Goal: Task Accomplishment & Management: Complete application form

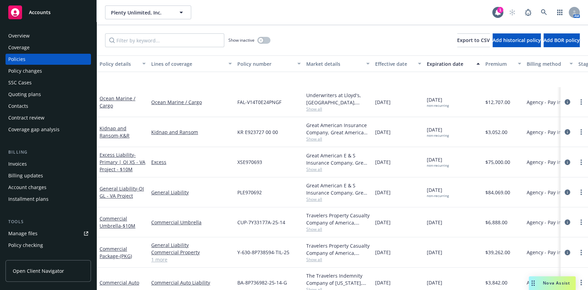
scroll to position [167, 0]
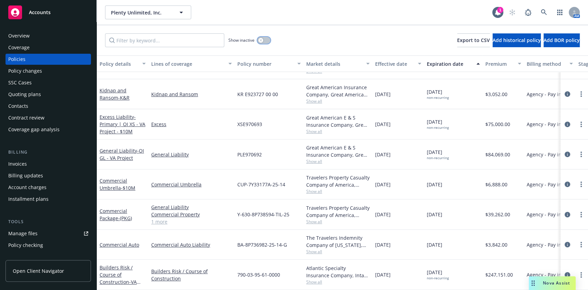
click at [263, 42] on button "button" at bounding box center [263, 40] width 13 height 7
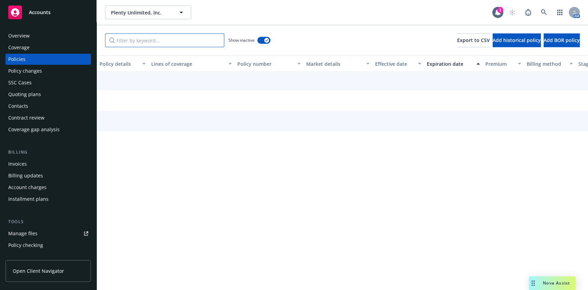
click at [166, 39] on input "Filter by keyword..." at bounding box center [164, 40] width 119 height 14
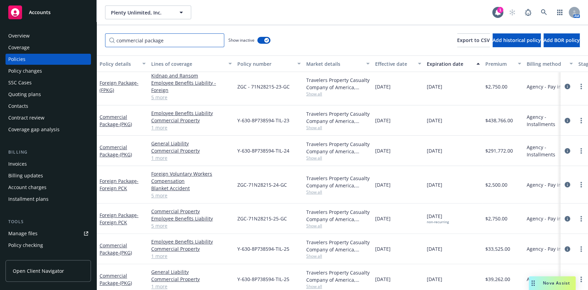
scroll to position [99, 0]
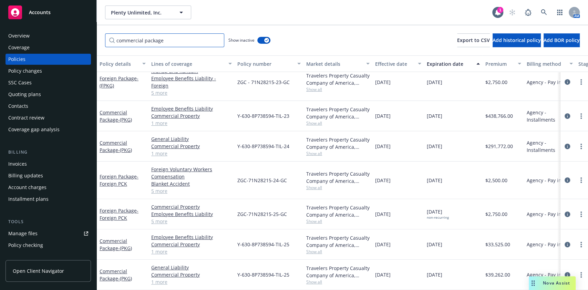
type input "commercial package"
click at [350, 264] on div "Travelers Property Casualty Company of America, Travelers Insurance" at bounding box center [337, 271] width 63 height 14
click at [351, 264] on div "Travelers Property Casualty Company of America, Travelers Insurance" at bounding box center [337, 271] width 63 height 14
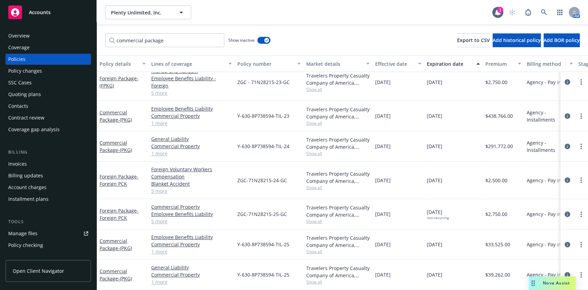
scroll to position [0, 0]
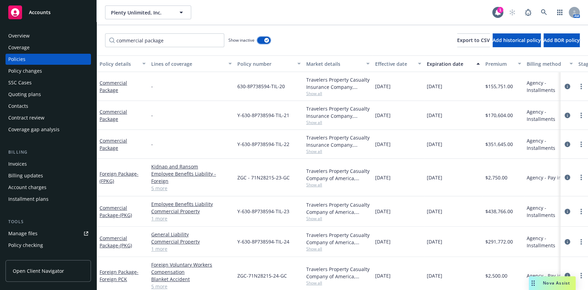
click at [261, 42] on button "button" at bounding box center [263, 40] width 13 height 7
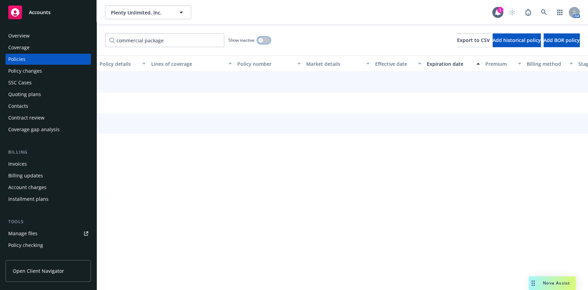
click at [264, 40] on button "button" at bounding box center [263, 40] width 13 height 7
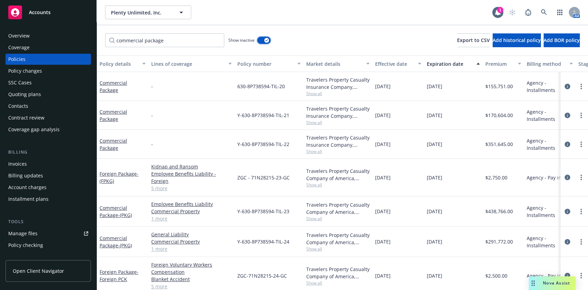
click at [263, 40] on button "button" at bounding box center [263, 40] width 13 height 7
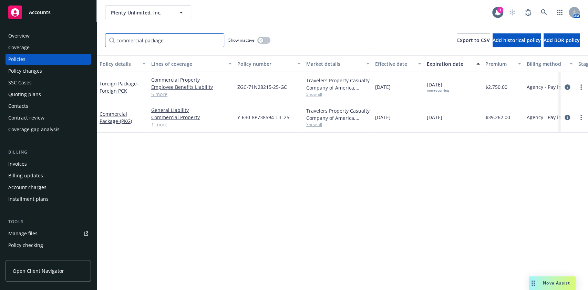
click at [218, 41] on input "commercial package" at bounding box center [164, 40] width 119 height 14
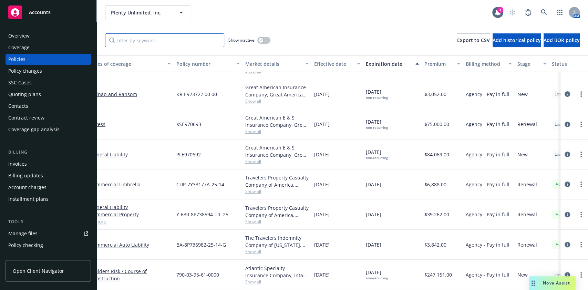
scroll to position [167, 31]
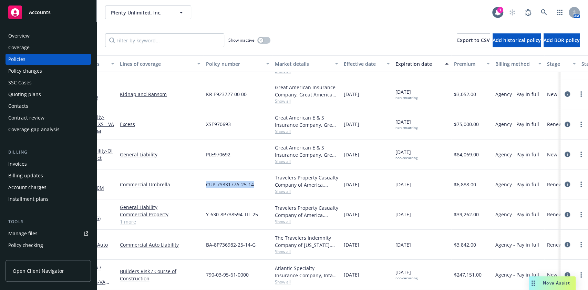
drag, startPoint x: 258, startPoint y: 175, endPoint x: 201, endPoint y: 180, distance: 57.0
click at [201, 180] on div "Commercial Umbrella - $10M Commercial Umbrella CUP-7Y33177A-25-14 Travelers Pro…" at bounding box center [397, 184] width 664 height 30
copy div "CUP-7Y33177A-25-14"
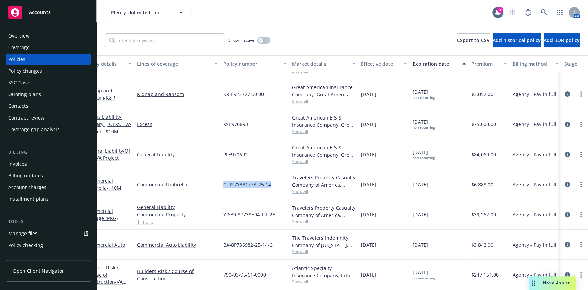
scroll to position [167, 0]
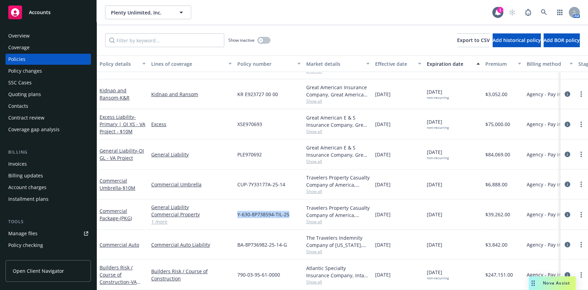
drag, startPoint x: 290, startPoint y: 209, endPoint x: 234, endPoint y: 211, distance: 55.8
click at [234, 211] on div "Y-630-8P738594-TIL-25" at bounding box center [268, 214] width 69 height 30
copy span "Y-630-8P738594-TIL-25"
drag, startPoint x: 285, startPoint y: 236, endPoint x: 239, endPoint y: 235, distance: 46.1
click at [239, 235] on div "BA-8P736982-25-14-G" at bounding box center [268, 245] width 69 height 30
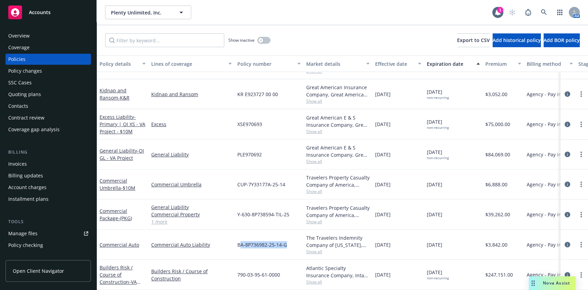
copy span "A-8P736982-25-14-G"
click at [18, 163] on div "Invoices" at bounding box center [17, 163] width 19 height 11
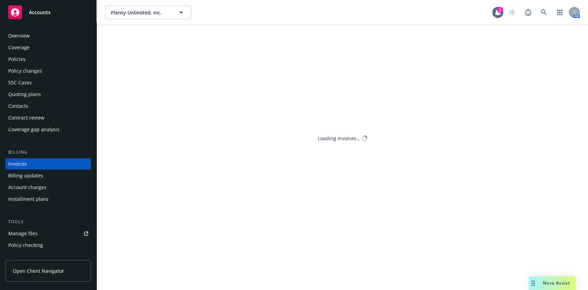
scroll to position [8, 0]
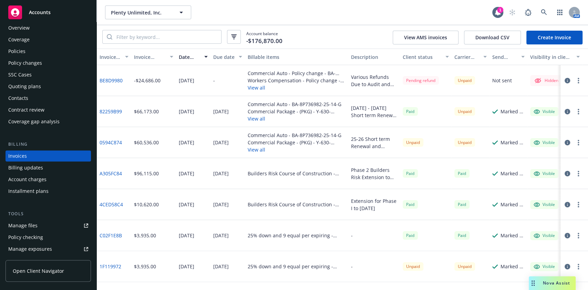
click at [564, 142] on icon "button" at bounding box center [567, 143] width 6 height 6
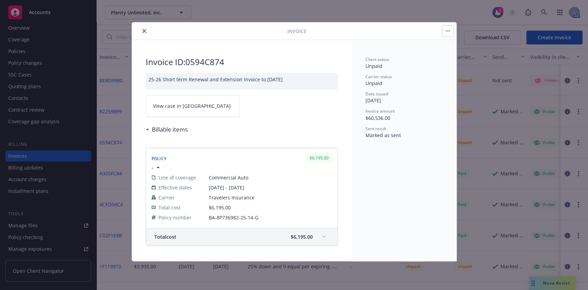
click at [207, 109] on link "View case in SSC" at bounding box center [193, 106] width 94 height 22
click at [144, 32] on icon "close" at bounding box center [144, 31] width 4 height 4
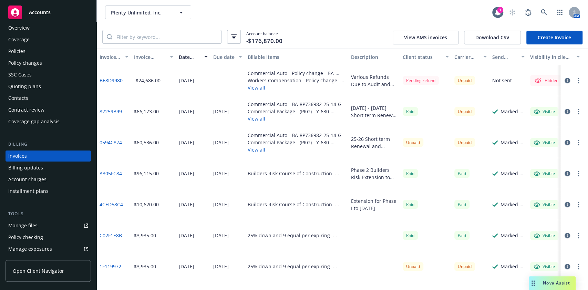
click at [44, 226] on link "Manage files" at bounding box center [48, 225] width 85 height 11
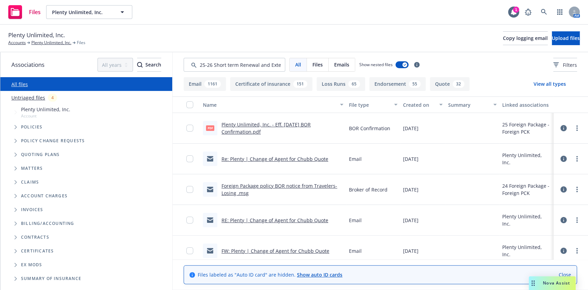
scroll to position [0, 55]
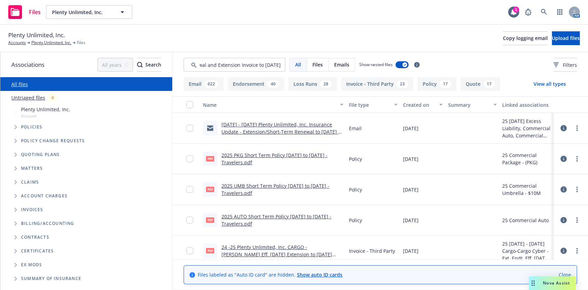
type input "25-26 Short term Renewal and Extension Invoice to [DATE]"
click at [300, 129] on link "[DATE] - [DATE] Plenty Unlimited, Inc. Insurance Update - Extension/Short-Term …" at bounding box center [280, 131] width 118 height 21
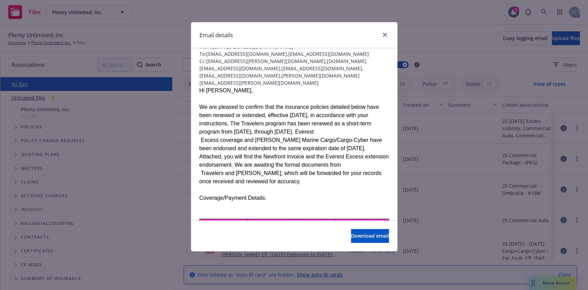
click at [302, 129] on div "We are pleased to confirm that the insurance policies detailed below have been …" at bounding box center [293, 144] width 189 height 83
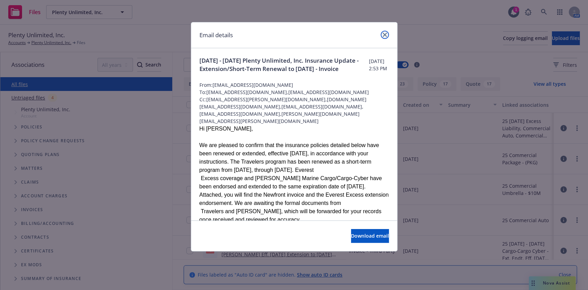
click at [385, 33] on icon "close" at bounding box center [384, 35] width 4 height 4
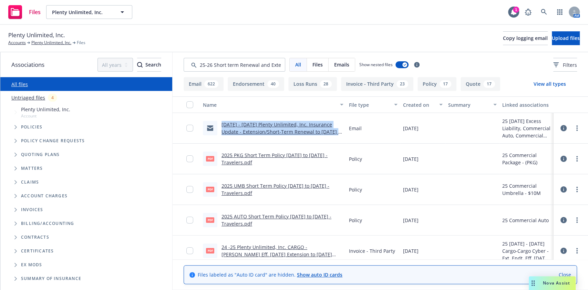
drag, startPoint x: 221, startPoint y: 124, endPoint x: 346, endPoint y: 135, distance: 125.8
click at [346, 135] on div "9.1.25 - 12.1.25 Plenty Unlimited, Inc. Insurance Update - Extension/Short-Term…" at bounding box center [379, 128] width 415 height 31
copy link "9.1.25 - 12.1.25 Plenty Unlimited, Inc. Insurance Update - Extension/Short-Term…"
click at [456, 161] on div at bounding box center [472, 159] width 54 height 31
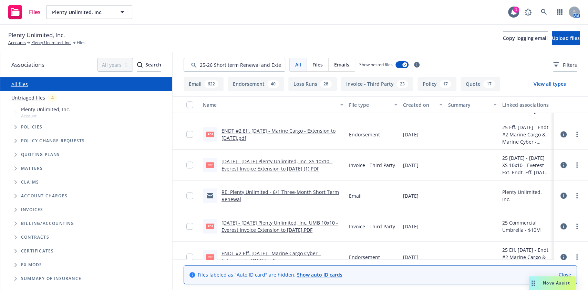
scroll to position [252, 0]
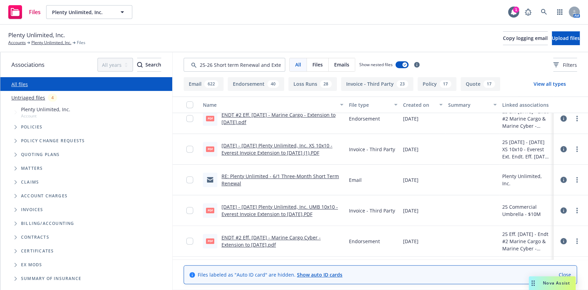
click at [295, 173] on link "RE: Plenty Unlimited - 6/1 Three-Month Short Term Renewal" at bounding box center [279, 180] width 117 height 14
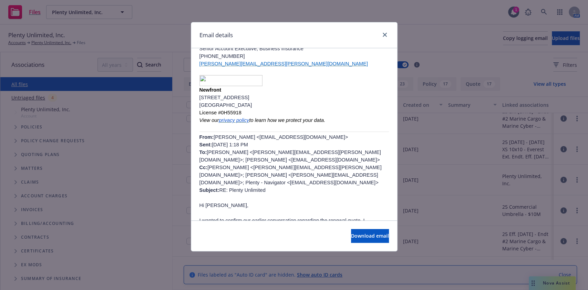
scroll to position [0, 0]
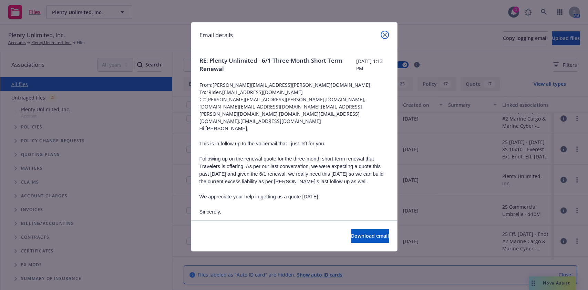
click at [385, 34] on icon "close" at bounding box center [384, 35] width 4 height 4
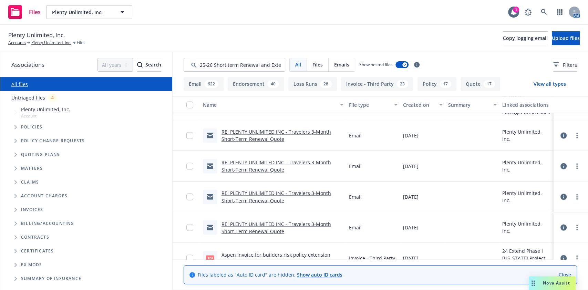
scroll to position [762, 0]
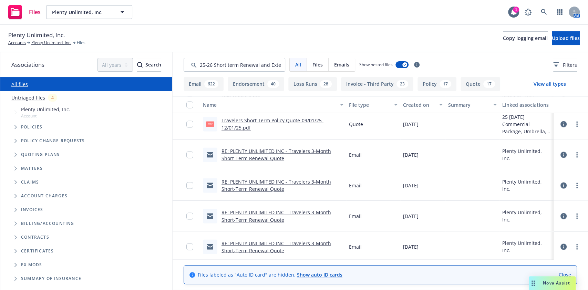
click at [262, 158] on link "RE: PLENTY UNLIMITED INC - Travelers 3-Month Short-Term Renewal Quote" at bounding box center [275, 155] width 109 height 14
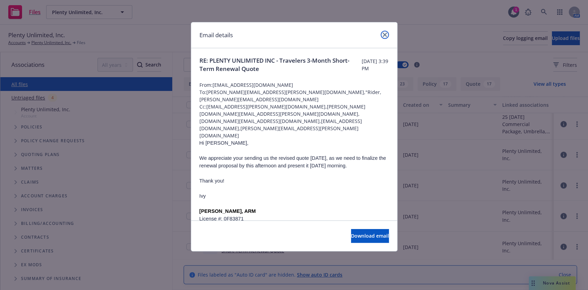
click at [381, 32] on link "close" at bounding box center [384, 35] width 8 height 8
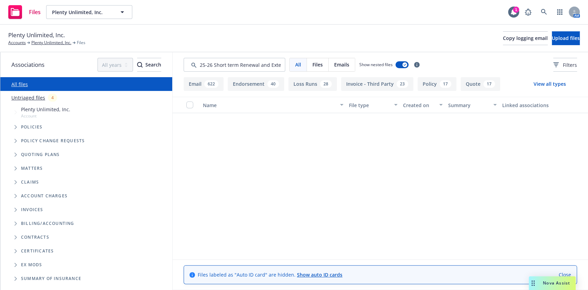
scroll to position [0, 0]
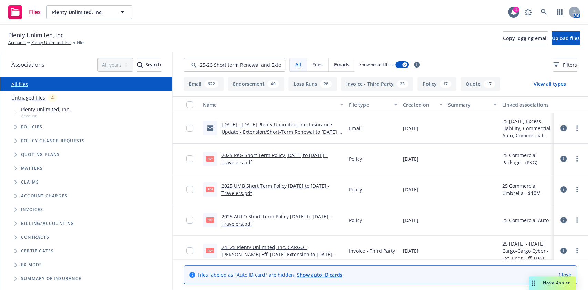
click at [195, 78] on button "Email 622" at bounding box center [203, 84] width 40 height 14
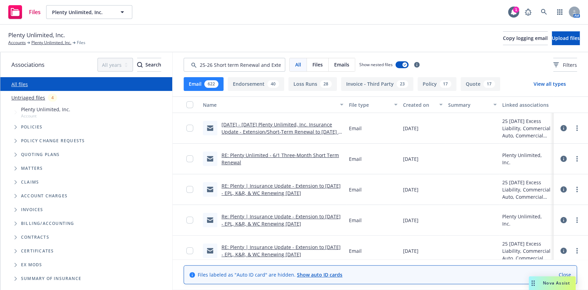
click at [413, 101] on div "Created on" at bounding box center [419, 104] width 32 height 7
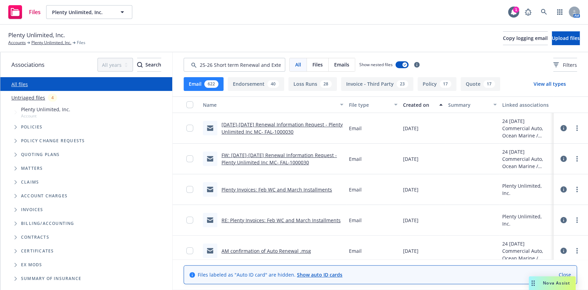
click at [414, 101] on div "Created on" at bounding box center [419, 104] width 32 height 7
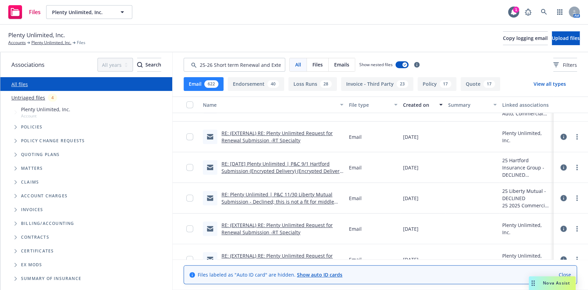
scroll to position [2108, 0]
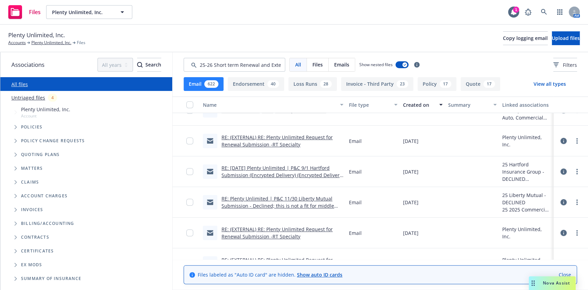
click at [305, 170] on link "RE: 09-01-25 Plenty Unlimited | P&C 9/1 Hartford Submission (Encrypted Delivery…" at bounding box center [282, 175] width 122 height 21
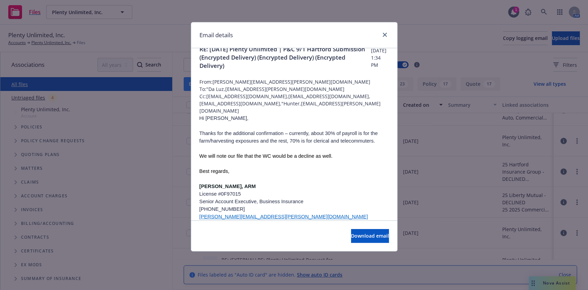
scroll to position [0, 0]
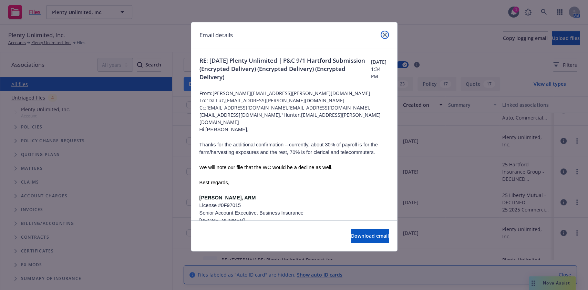
click at [387, 36] on link "close" at bounding box center [384, 35] width 8 height 8
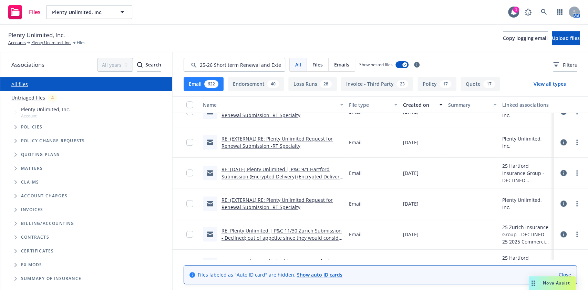
scroll to position [2266, 0]
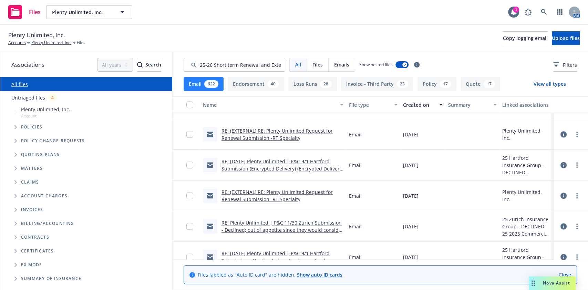
click at [306, 163] on link "RE: 09-01-25 Plenty Unlimited | P&C 9/1 Hartford Submission (Encrypted Delivery…" at bounding box center [282, 168] width 122 height 21
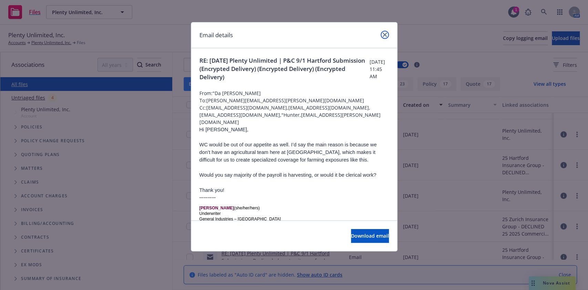
click at [383, 31] on link "close" at bounding box center [384, 35] width 8 height 8
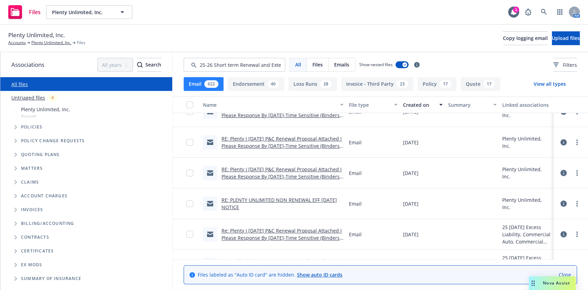
scroll to position [3927, 0]
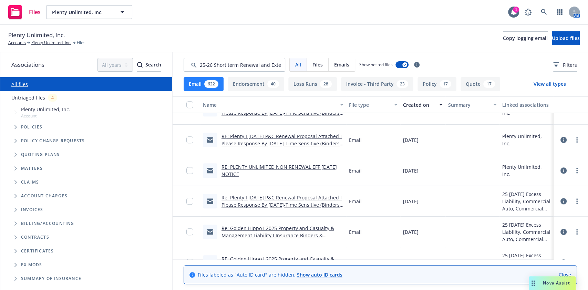
click at [305, 202] on link "Re: Plenty I June 1, 2025 P&C Renewal Proposal Attached I Please Response By To…" at bounding box center [281, 204] width 120 height 21
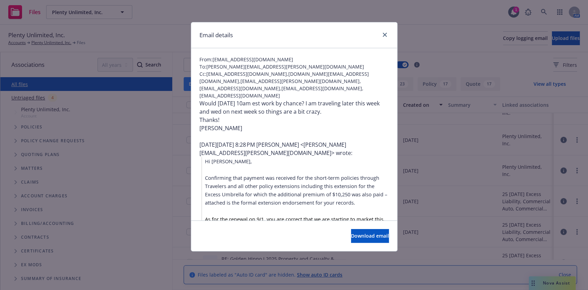
scroll to position [0, 0]
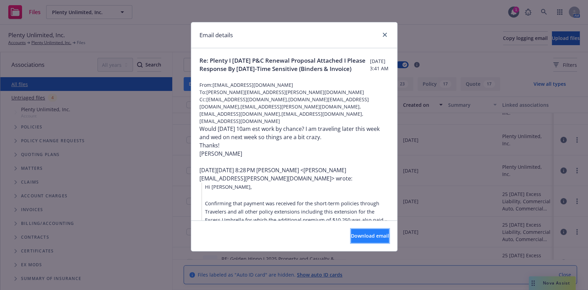
click at [355, 233] on span "Download email" at bounding box center [370, 235] width 38 height 7
drag, startPoint x: 281, startPoint y: 81, endPoint x: 209, endPoint y: 62, distance: 75.0
click at [209, 62] on span "Re: Plenty I June 1, 2025 P&C Renewal Proposal Attached I Please Response By To…" at bounding box center [284, 64] width 170 height 17
copy span "Plenty I June 1, 2025 P&C Renewal Proposal Attached I Please Response By Tomorr…"
click at [384, 33] on icon "close" at bounding box center [384, 35] width 4 height 4
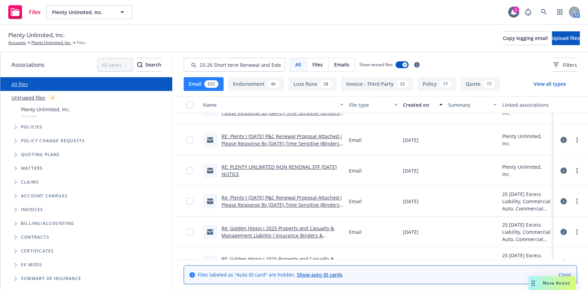
click at [293, 202] on link "Re: Plenty I June 1, 2025 P&C Renewal Proposal Attached I Please Response By To…" at bounding box center [281, 204] width 120 height 21
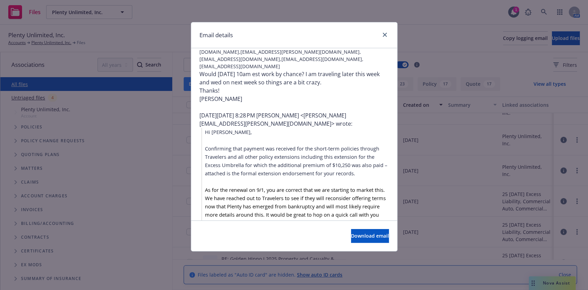
scroll to position [55, 0]
click at [388, 36] on link "close" at bounding box center [384, 35] width 8 height 8
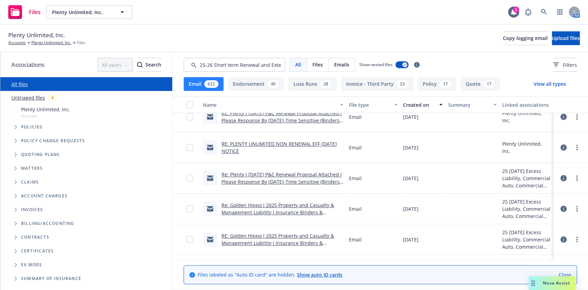
scroll to position [3950, 0]
click at [290, 210] on link "Re: Golden Hippo I 2025 Property and Casualty & Management Liability I Insuranc…" at bounding box center [277, 211] width 113 height 21
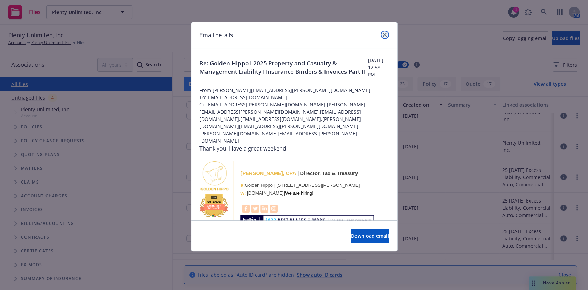
click at [385, 36] on icon "close" at bounding box center [384, 35] width 4 height 4
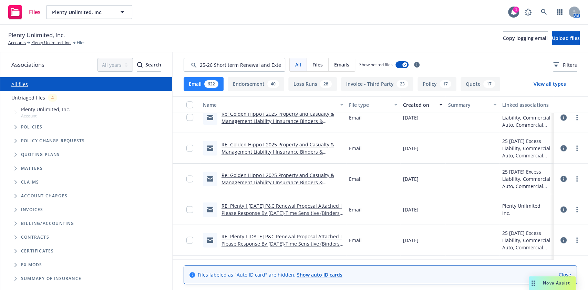
scroll to position [4156, 0]
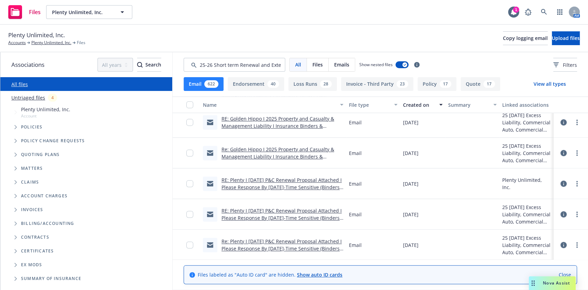
click at [291, 186] on link "RE: Plenty I June 1, 2025 P&C Renewal Proposal Attached I Please Response By To…" at bounding box center [281, 187] width 120 height 21
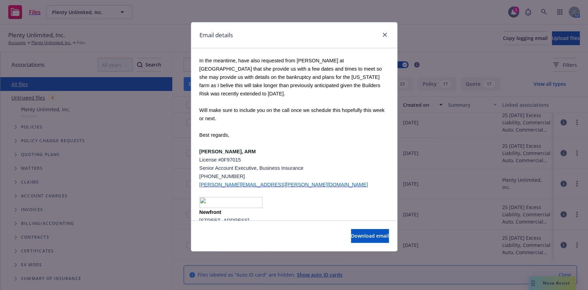
scroll to position [0, 0]
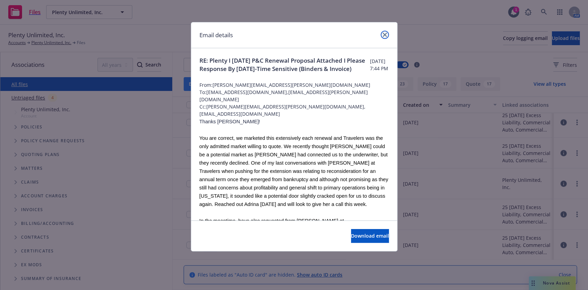
click at [382, 32] on link "close" at bounding box center [384, 35] width 8 height 8
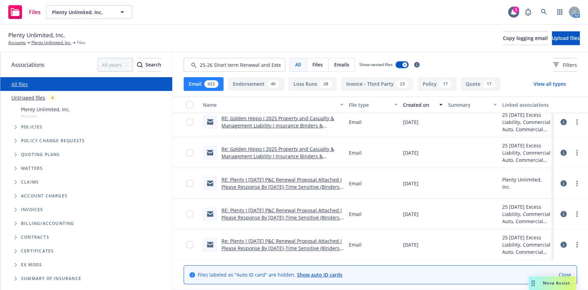
scroll to position [4208, 0]
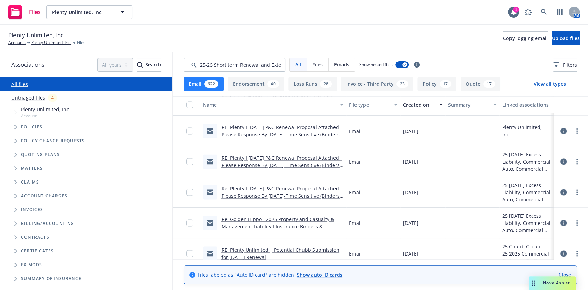
click at [299, 194] on link "Re: Plenty I June 1, 2025 P&C Renewal Proposal Attached I Please Response By To…" at bounding box center [281, 195] width 120 height 21
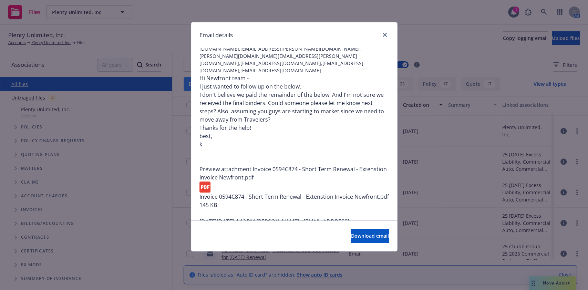
scroll to position [0, 0]
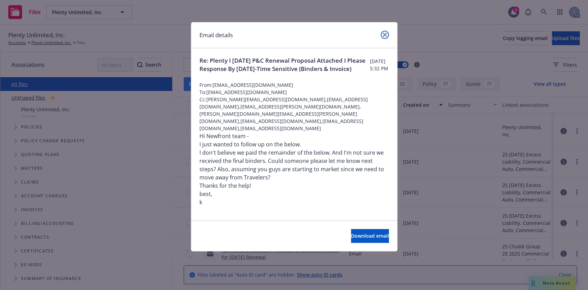
click at [388, 33] on link "close" at bounding box center [384, 35] width 8 height 8
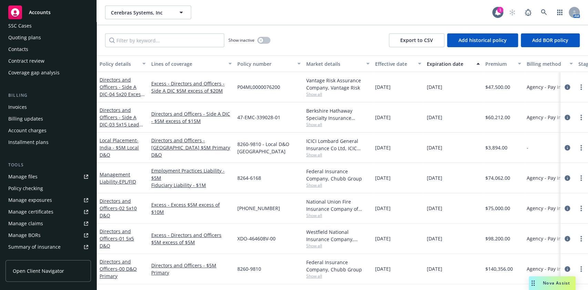
scroll to position [58, 0]
click at [42, 190] on div "Policy checking" at bounding box center [25, 187] width 35 height 11
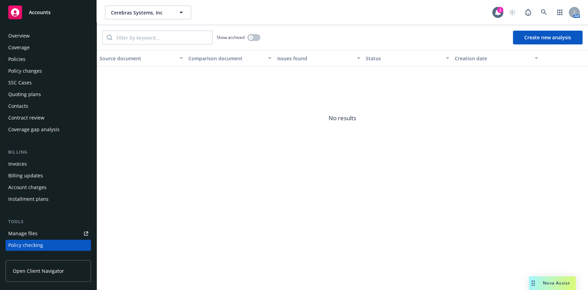
click at [29, 57] on div "Policies" at bounding box center [48, 59] width 80 height 11
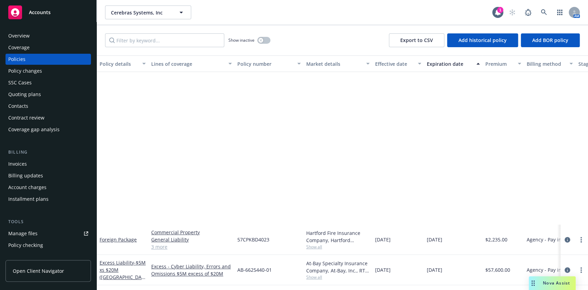
scroll to position [375, 0]
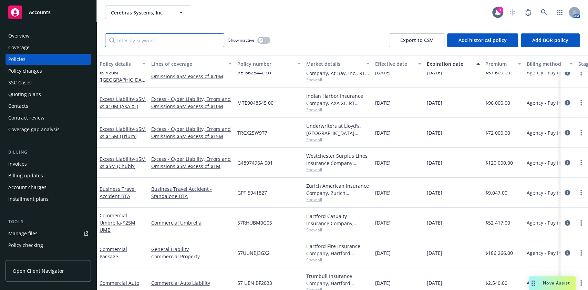
click at [140, 35] on input "Filter by keyword..." at bounding box center [164, 40] width 119 height 14
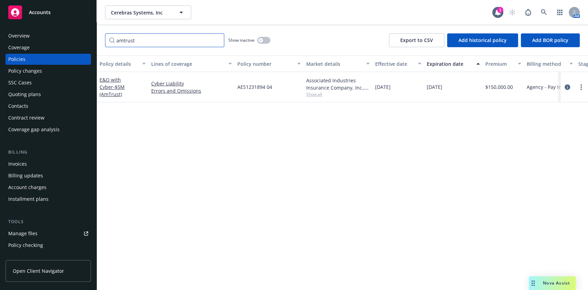
scroll to position [0, 0]
type input "amtrust"
click at [564, 91] on div at bounding box center [574, 87] width 22 height 8
click at [564, 88] on icon "circleInformation" at bounding box center [567, 87] width 6 height 6
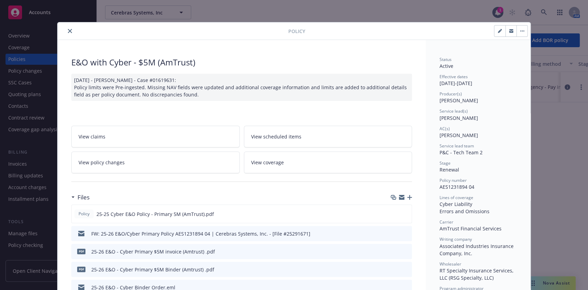
scroll to position [69, 0]
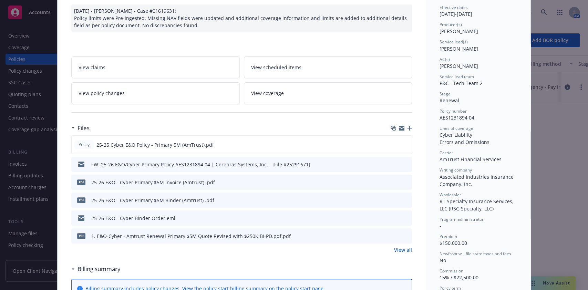
click at [400, 250] on link "View all" at bounding box center [403, 249] width 18 height 7
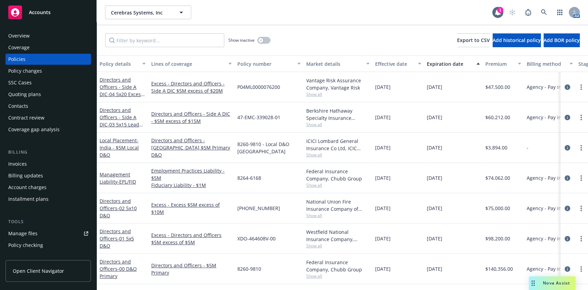
click at [45, 235] on link "Manage files" at bounding box center [48, 233] width 85 height 11
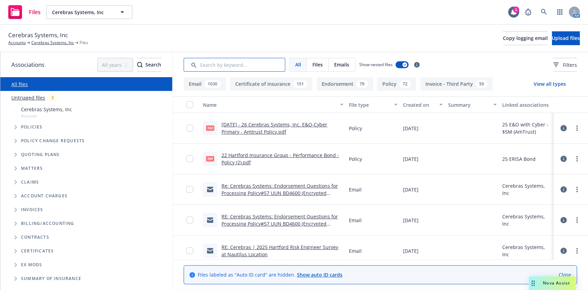
click at [240, 63] on input "Search by keyword..." at bounding box center [234, 65] width 102 height 14
type input "o"
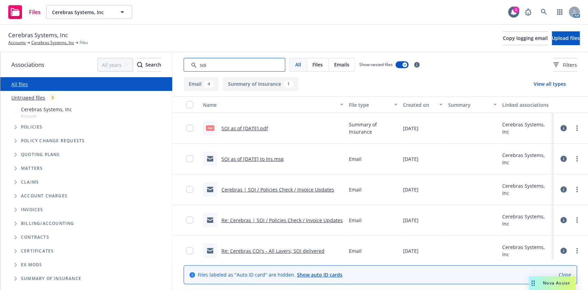
scroll to position [7, 0]
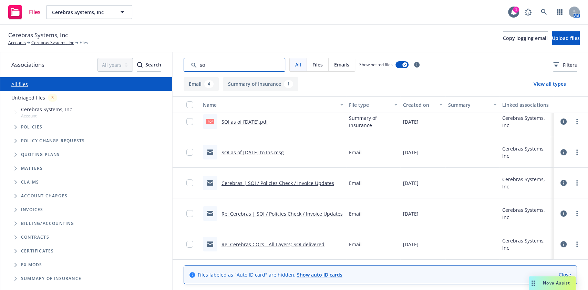
type input "s"
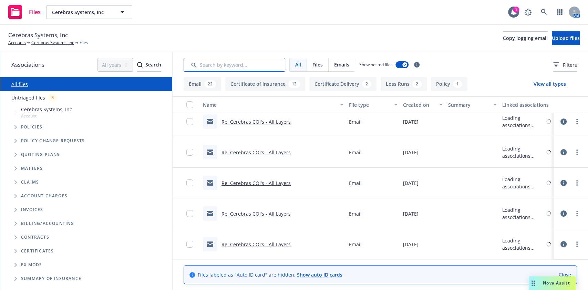
scroll to position [0, 0]
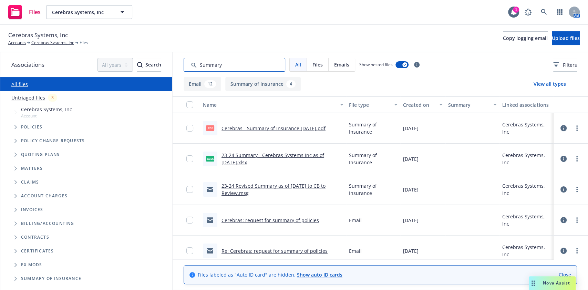
type input "Summary"
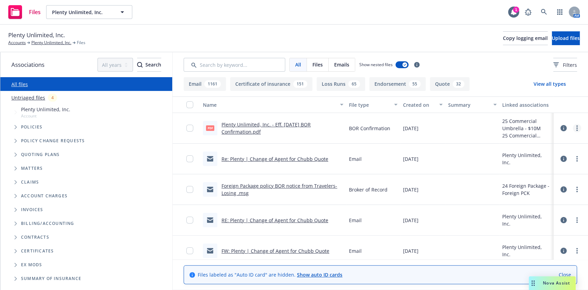
click at [572, 128] on link "more" at bounding box center [576, 128] width 8 height 8
click at [526, 182] on link "Update associations" at bounding box center [539, 184] width 68 height 14
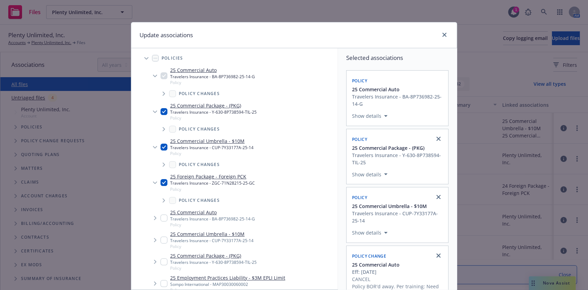
scroll to position [42, 0]
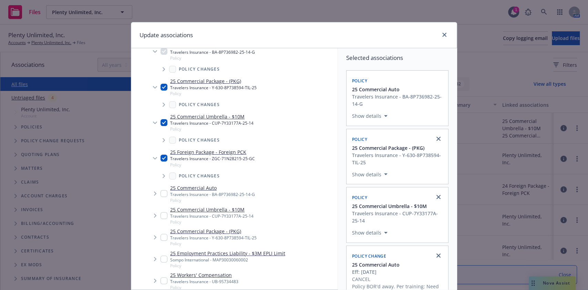
click at [150, 88] on span "Tree Example" at bounding box center [154, 87] width 11 height 11
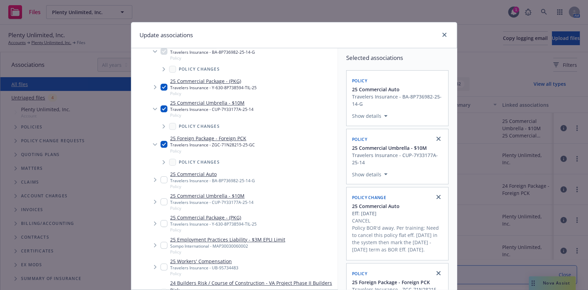
scroll to position [29, 0]
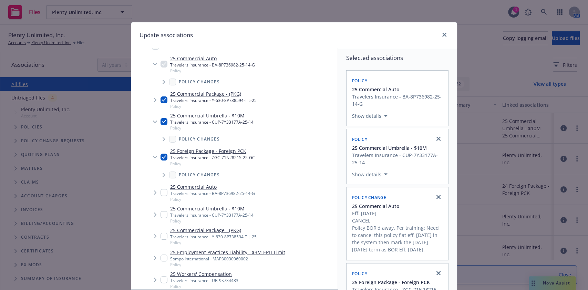
click at [151, 68] on span "Tree Example" at bounding box center [154, 64] width 11 height 11
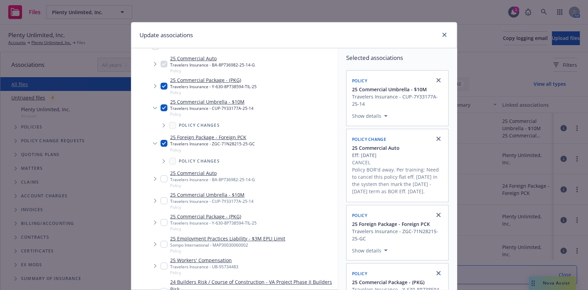
click at [153, 108] on icon "Tree Example" at bounding box center [155, 108] width 4 height 2
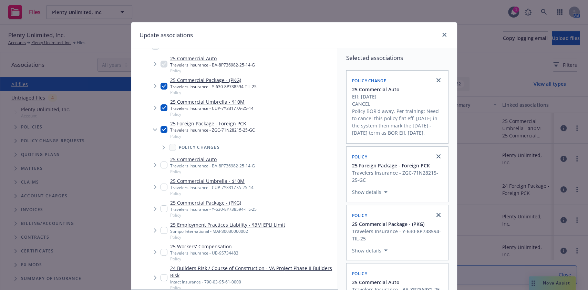
click at [151, 126] on span "Tree Example" at bounding box center [154, 129] width 11 height 11
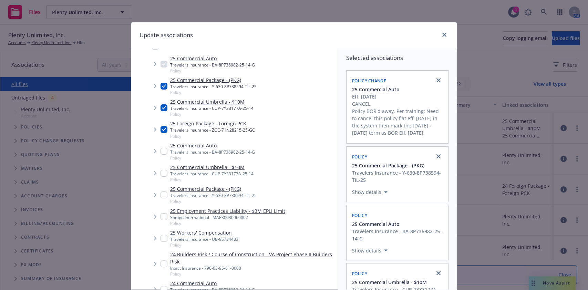
click at [161, 150] on input "Tree Example" at bounding box center [163, 151] width 7 height 7
checkbox input "true"
click at [160, 172] on input "Tree Example" at bounding box center [163, 173] width 7 height 7
checkbox input "true"
click at [161, 194] on input "Tree Example" at bounding box center [163, 194] width 7 height 7
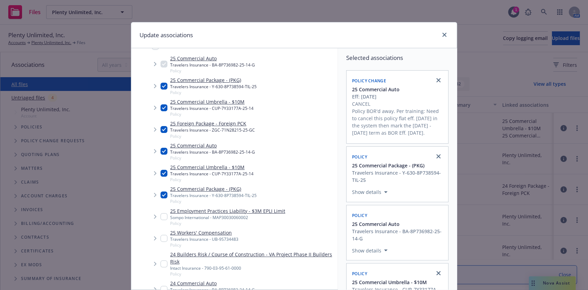
checkbox input "true"
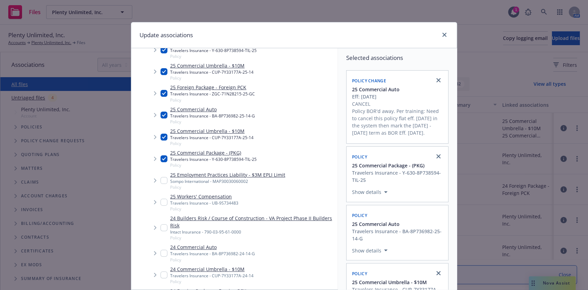
click at [162, 180] on input "Tree Example" at bounding box center [163, 180] width 7 height 7
checkbox input "true"
click at [160, 202] on input "Tree Example" at bounding box center [163, 202] width 7 height 7
checkbox input "true"
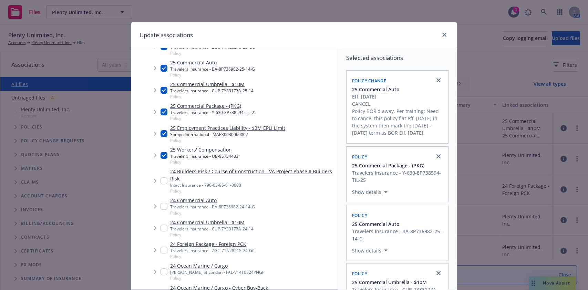
click at [160, 180] on input "Tree Example" at bounding box center [163, 180] width 7 height 7
checkbox input "true"
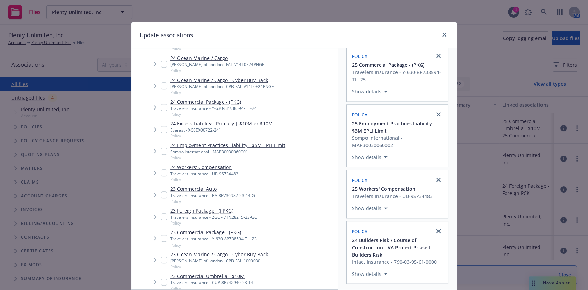
scroll to position [52, 0]
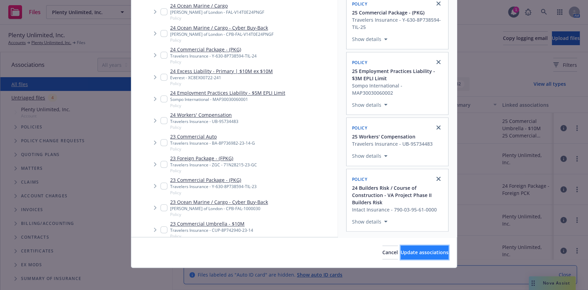
click at [400, 251] on span "Update associations" at bounding box center [424, 252] width 48 height 7
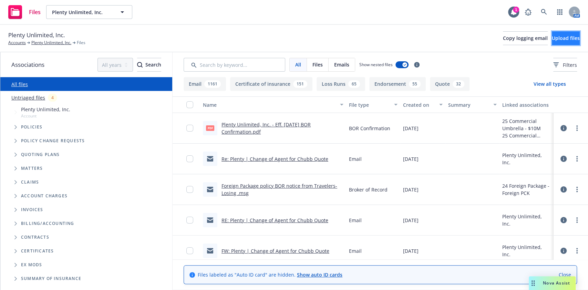
click at [551, 39] on span "Upload files" at bounding box center [565, 38] width 28 height 7
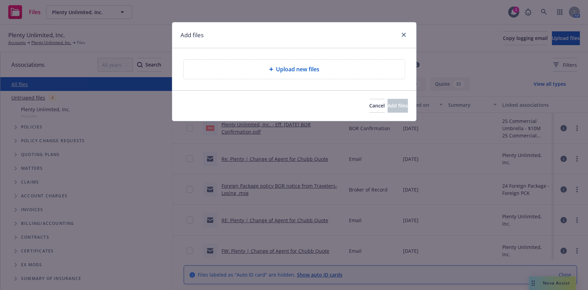
click at [218, 76] on div "Upload new files" at bounding box center [293, 69] width 221 height 19
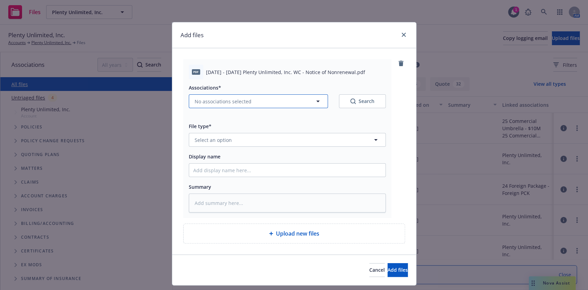
click at [282, 98] on button "No associations selected" at bounding box center [258, 101] width 139 height 14
type textarea "x"
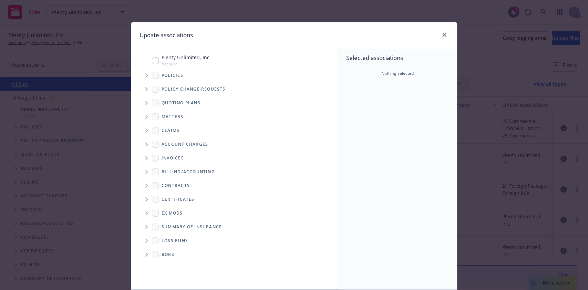
click at [155, 59] on div "Plenty Unlimited, Inc. Account" at bounding box center [181, 60] width 59 height 13
checkbox input "true"
click at [143, 78] on span "Tree Example" at bounding box center [146, 75] width 11 height 11
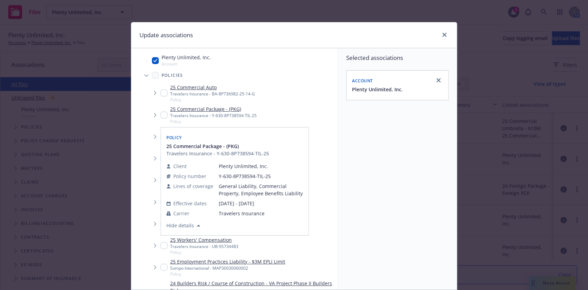
scroll to position [50, 0]
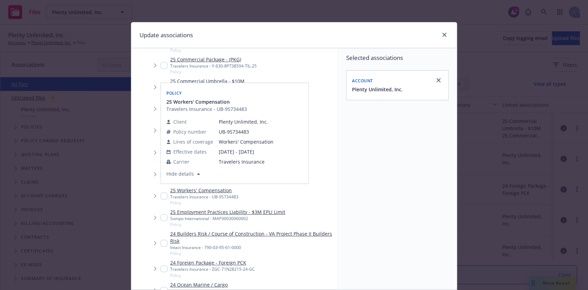
click at [160, 196] on input "Tree Example" at bounding box center [163, 195] width 7 height 7
checkbox input "true"
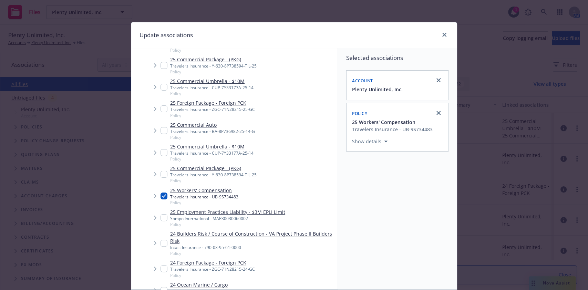
scroll to position [52, 0]
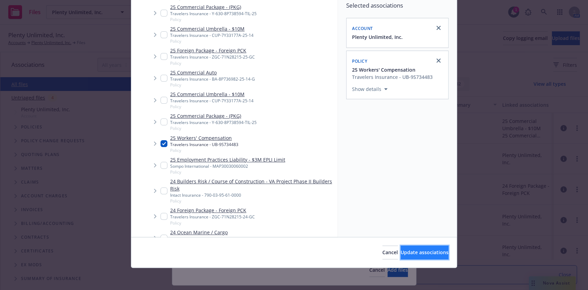
click at [402, 255] on span "Update associations" at bounding box center [424, 252] width 48 height 7
type textarea "x"
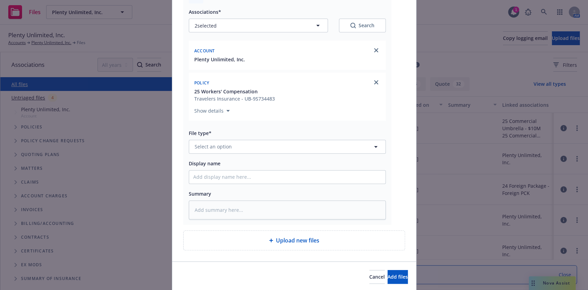
scroll to position [0, 0]
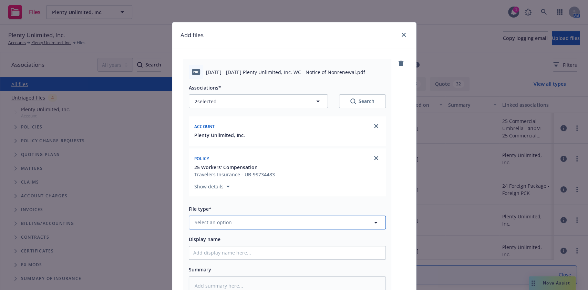
click at [210, 225] on span "Select an option" at bounding box center [212, 222] width 37 height 7
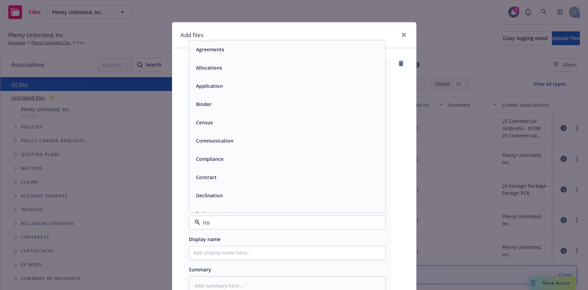
type input "non"
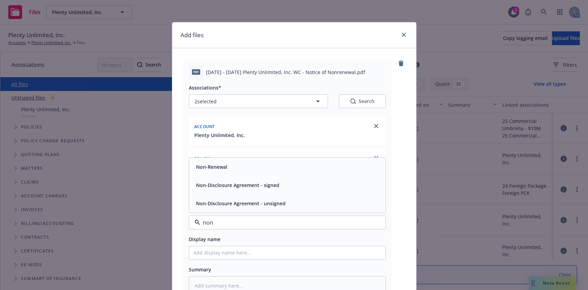
click at [215, 160] on div "Non-Renewal" at bounding box center [287, 167] width 196 height 18
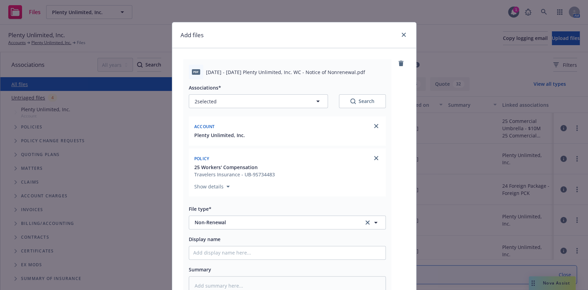
scroll to position [100, 0]
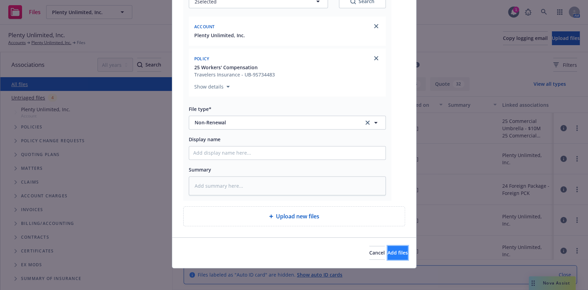
click at [387, 250] on button "Add files" at bounding box center [397, 253] width 20 height 14
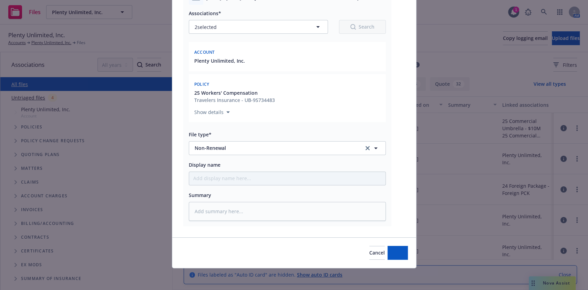
type textarea "x"
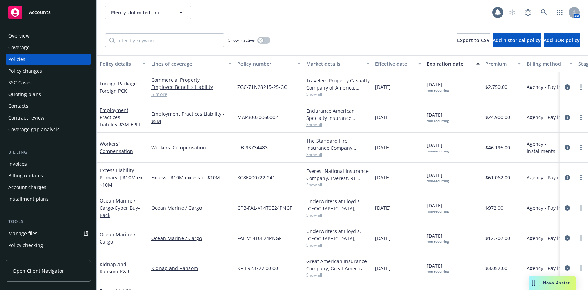
click at [59, 73] on div "Policy changes" at bounding box center [48, 70] width 80 height 11
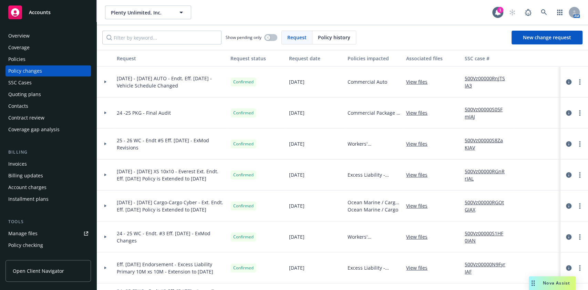
click at [107, 143] on div at bounding box center [105, 143] width 12 height 2
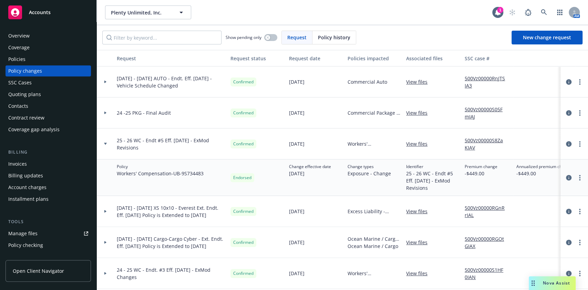
click at [107, 143] on div at bounding box center [105, 143] width 12 height 2
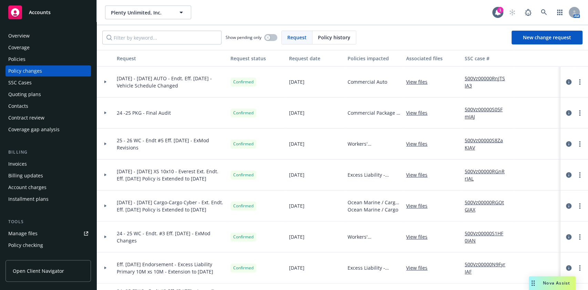
click at [110, 115] on div at bounding box center [105, 112] width 17 height 31
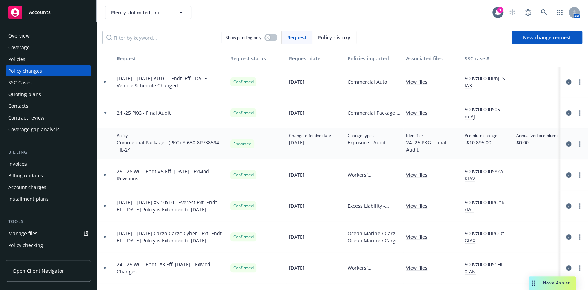
click at [110, 115] on div at bounding box center [105, 112] width 17 height 31
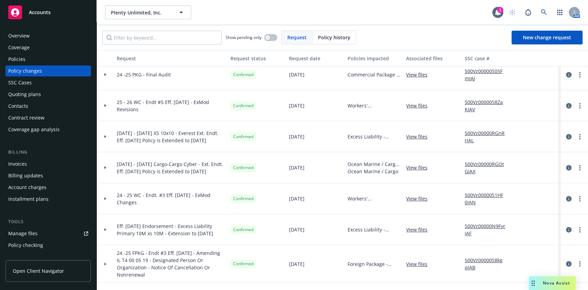
scroll to position [51, 0]
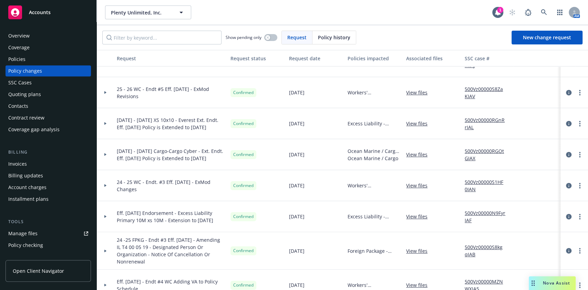
click at [109, 184] on div at bounding box center [105, 185] width 12 height 2
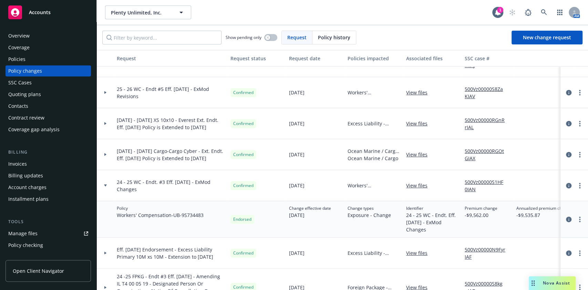
click at [108, 184] on div at bounding box center [105, 185] width 12 height 2
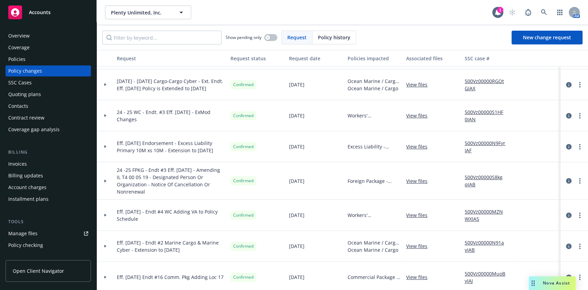
scroll to position [147, 0]
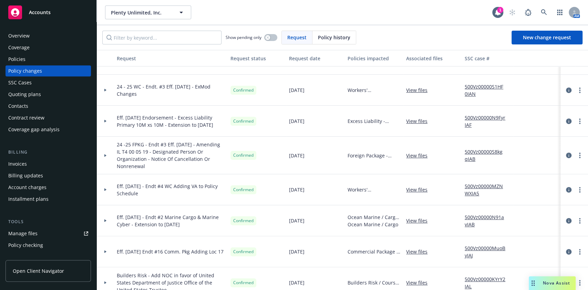
click at [107, 191] on div at bounding box center [105, 189] width 17 height 31
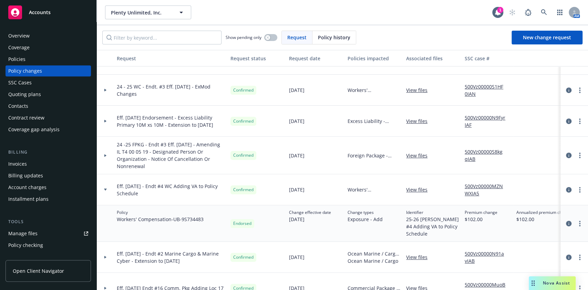
scroll to position [156, 0]
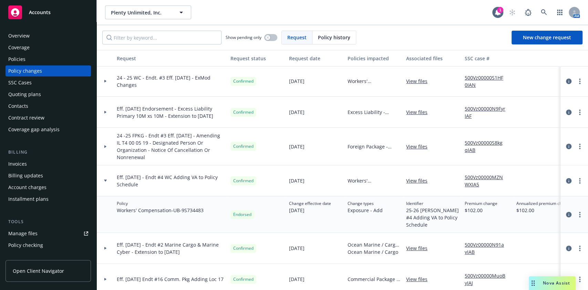
click at [112, 180] on div at bounding box center [105, 180] width 17 height 31
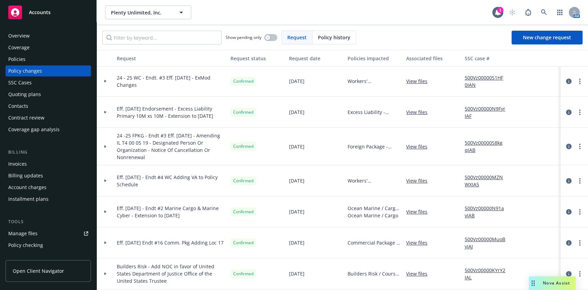
scroll to position [117, 0]
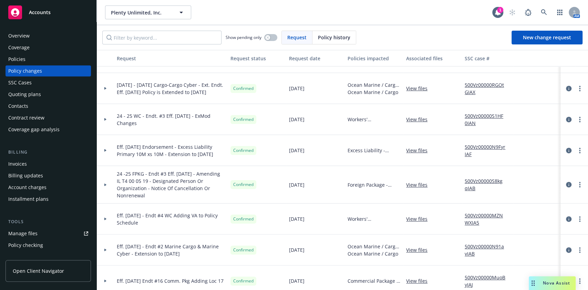
click at [105, 152] on div at bounding box center [105, 150] width 17 height 31
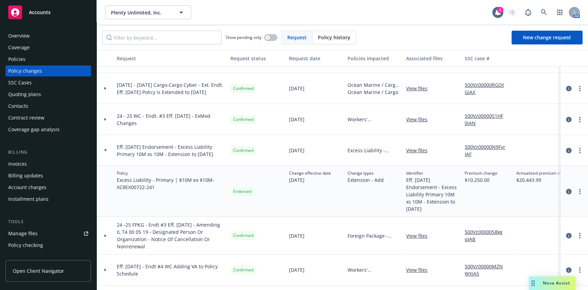
click at [107, 151] on div at bounding box center [105, 150] width 17 height 31
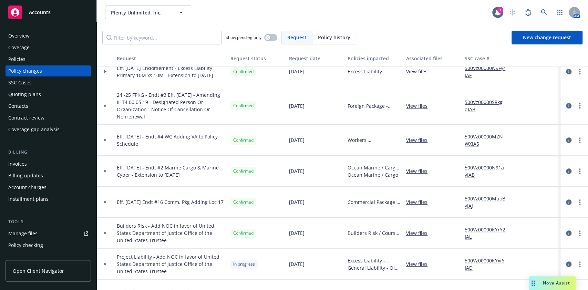
scroll to position [232, 0]
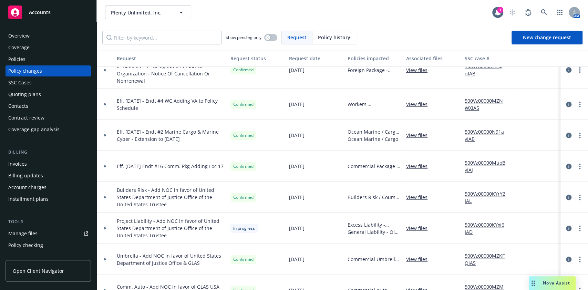
click at [105, 201] on div at bounding box center [105, 197] width 17 height 31
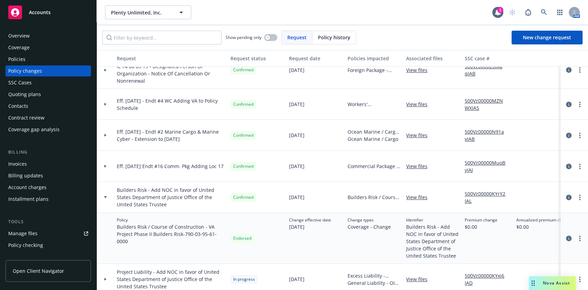
click at [110, 197] on div at bounding box center [105, 197] width 12 height 2
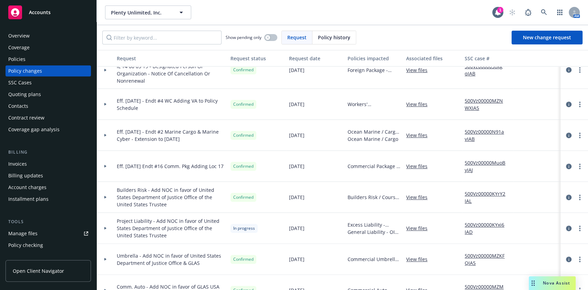
click at [106, 165] on icon at bounding box center [105, 166] width 3 height 2
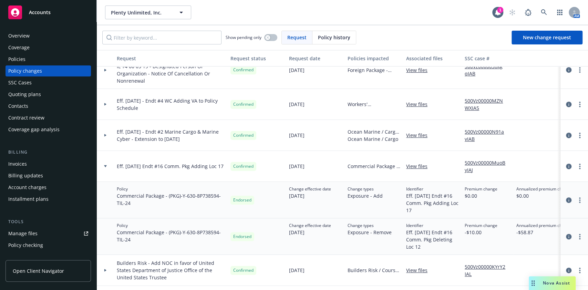
click at [106, 165] on icon at bounding box center [105, 166] width 3 height 2
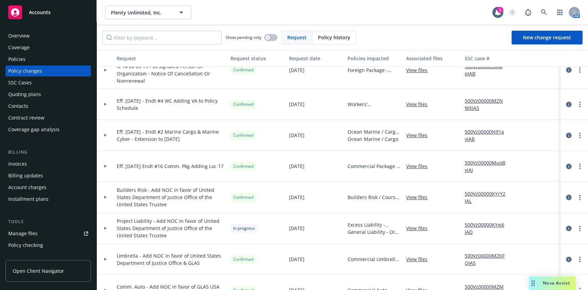
click at [105, 141] on div at bounding box center [105, 135] width 17 height 31
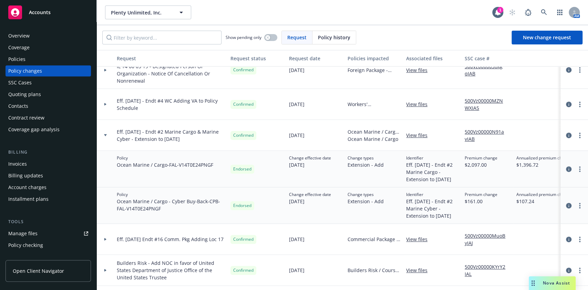
click at [104, 138] on div at bounding box center [105, 135] width 17 height 31
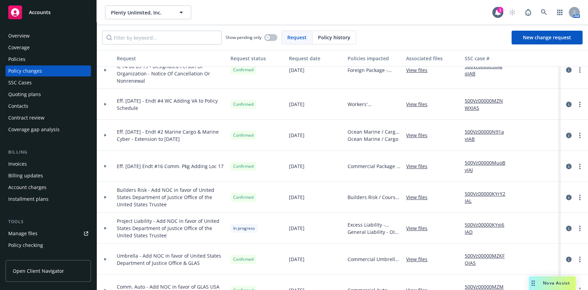
click at [104, 138] on div at bounding box center [105, 135] width 17 height 31
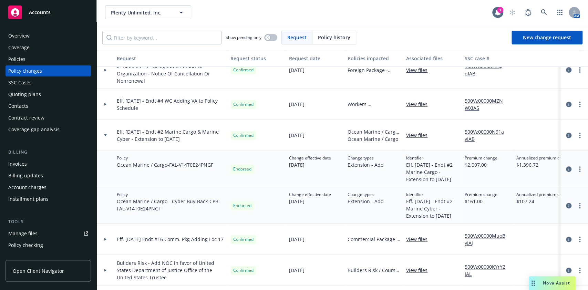
click at [105, 138] on div at bounding box center [105, 135] width 17 height 31
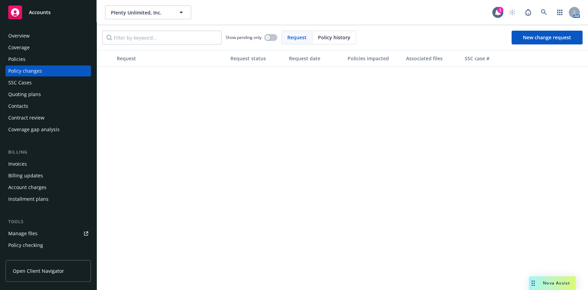
scroll to position [0, 0]
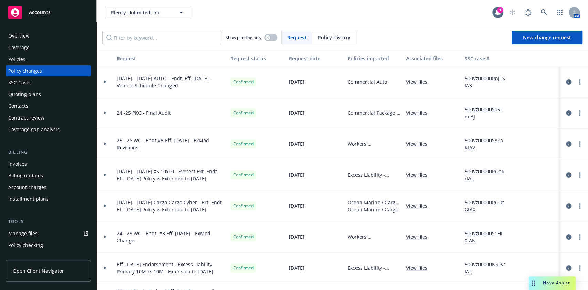
click at [363, 40] on div "Show pending only Request Policy history New change request" at bounding box center [342, 38] width 480 height 14
click at [531, 37] on span "New change request" at bounding box center [546, 37] width 48 height 7
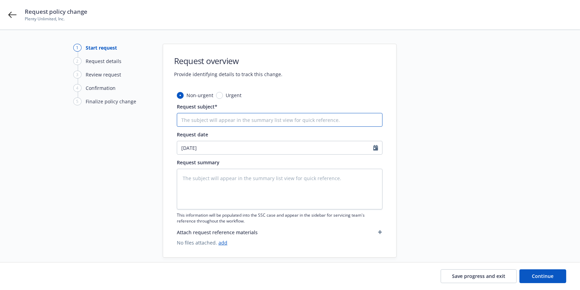
click at [204, 121] on input "Request subject*" at bounding box center [280, 120] width 206 height 14
type textarea "x"
type input "2"
type textarea "x"
type input "24"
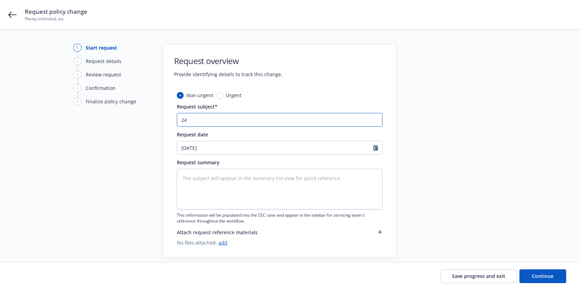
type textarea "x"
type input "24"
type textarea "x"
type input "24 -"
type textarea "x"
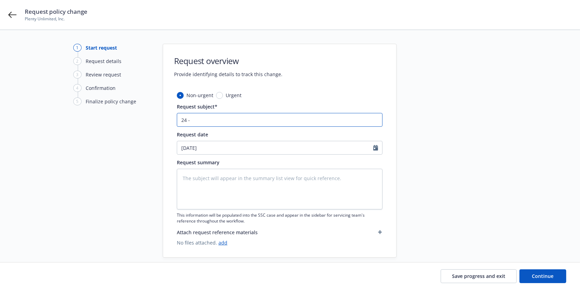
type input "24 -"
type textarea "x"
type input "24 - 25"
type textarea "x"
type input "24 - 25"
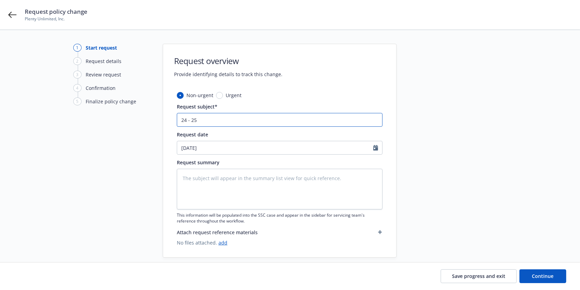
type textarea "x"
type input "24 - 25 W"
type textarea "x"
type input "24 - 25 WC"
type textarea "x"
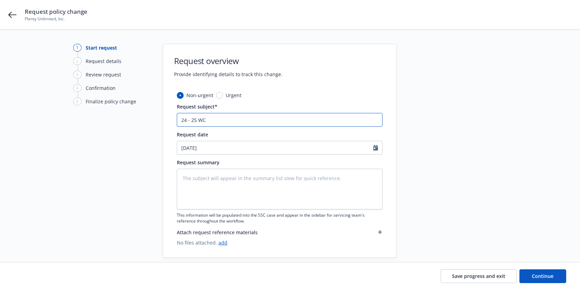
type input "24 - 25 WC"
type textarea "x"
type input "24 - 25 WC -"
type textarea "x"
type input "24 - 25 WC -"
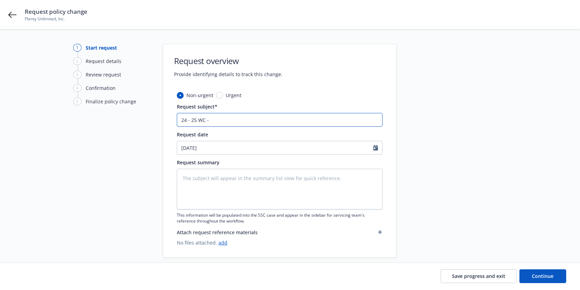
type textarea "x"
type input "24 - 25 WC - E"
type textarea "x"
type input "24 - 25 WC - En"
type textarea "x"
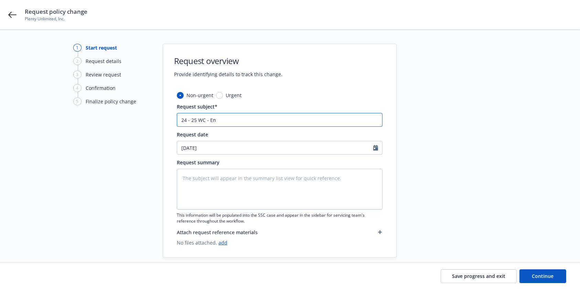
type input "24 - 25 WC - End"
type textarea "x"
type input "24 - 25 WC - Endt"
type textarea "x"
type input "24 - 25 WC - Endt."
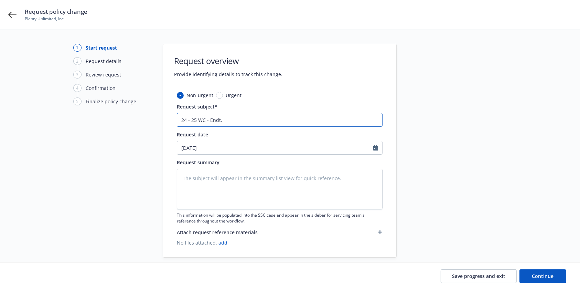
type textarea "x"
type input "24 - 25 WC - Endt. E"
type textarea "x"
type input "24 - 25 WC - Endt. Ef"
type textarea "x"
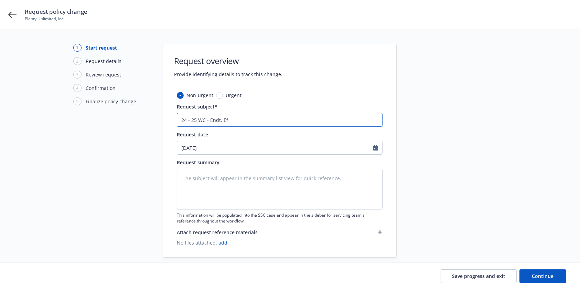
type input "24 - 25 WC - Endt. Eff"
type textarea "x"
type input "24 - 25 WC - Endt. Eff."
type textarea "x"
type input "24 - 25 WC - Endt. Eff."
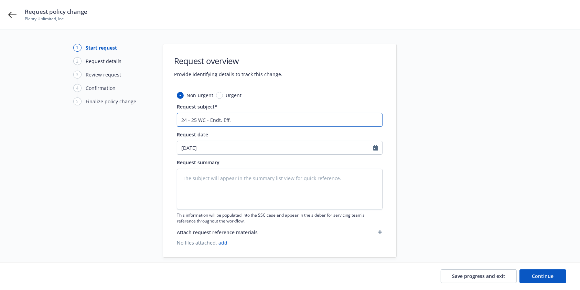
type textarea "x"
type input "24 - 25 WC - Endt. Eff. 1"
type textarea "x"
type input "24 - 25 WC - Endt. Eff. 1."
type textarea "x"
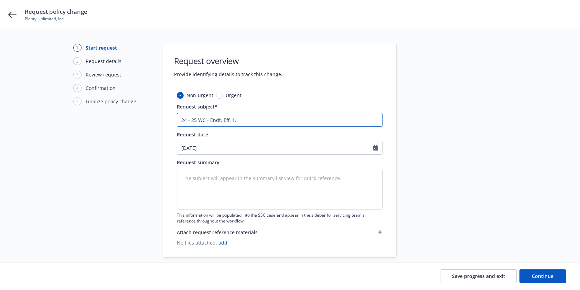
type input "24 - 25 WC - Endt. Eff. 1.1"
type textarea "x"
type input "24 - 25 WC - Endt. Eff. 1.1."
type textarea "x"
type input "24 - 25 WC - Endt. Eff. 1.1.2"
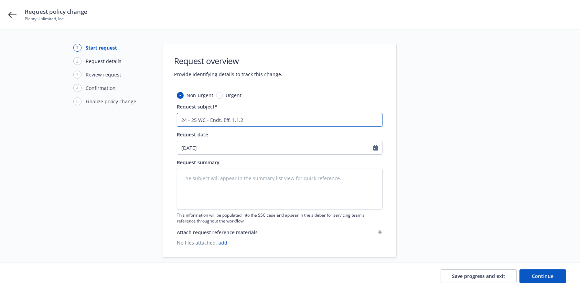
type textarea "x"
type input "24 - 25 WC - Endt. Eff. [DATE]"
type textarea "x"
type input "24 - 25 WC - Endt. Eff. [DATE]"
type textarea "x"
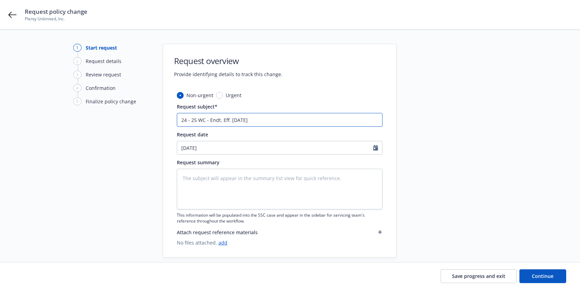
type input "24 - 25 WC - Endt. Eff. [DATE] -"
type textarea "x"
type input "24 - 25 WC - Endt. Eff. [DATE] -"
type textarea "x"
type input "24 - 25 WC - Endt. Eff. [DATE] - A"
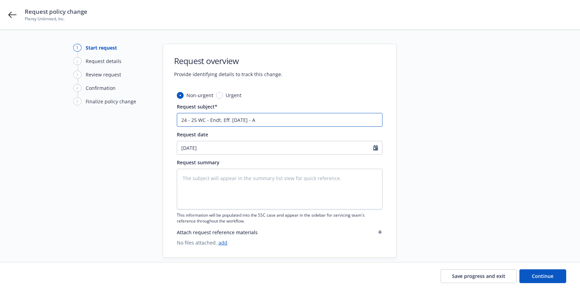
type textarea "x"
type input "24 - 25 WC - Endt. Eff. [DATE] - Ad"
type textarea "x"
type input "24 - 25 WC - Endt. Eff. [DATE] - Add"
type textarea "x"
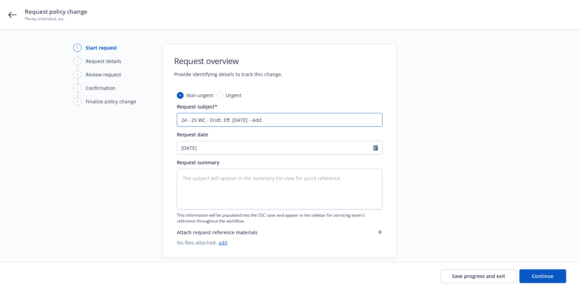
type input "24 - 25 WC - Endt. Eff. [DATE] - Add"
type textarea "x"
type input "24 - 25 WC - Endt. Eff. [DATE] - Add S"
type textarea "x"
type input "24 - 25 WC - Endt. Eff. [DATE] - Add St"
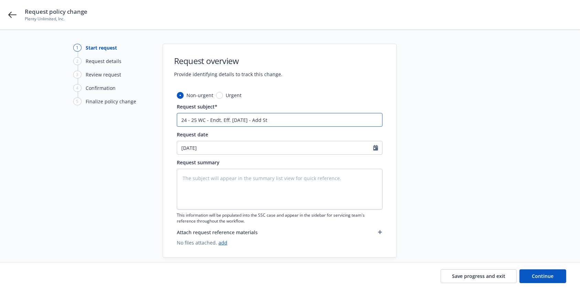
type textarea "x"
type input "24 - 25 WC - Endt. Eff. [DATE] - Add Sta"
type textarea "x"
type input "24 - 25 WC - Endt. Eff. [DATE] - Add Stat"
type textarea "x"
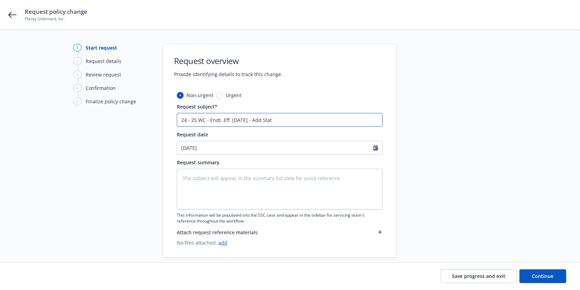
type input "24 - 25 WC - Endt. Eff. [DATE] - Add State"
type textarea "x"
type input "24 - 25 WC - Endt. Eff. [DATE] - Add State"
type textarea "x"
type input "24 - 25 WC - Endt. Eff. [DATE] - Add State o"
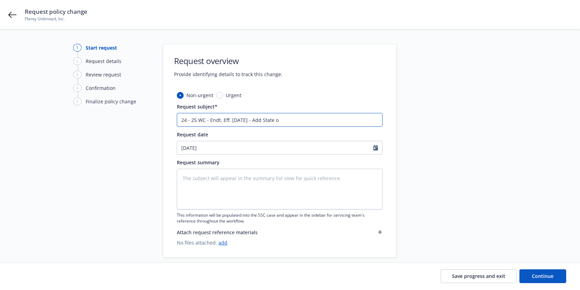
type textarea "x"
type input "24 - 25 WC - Endt. Eff. [DATE] - Add State of"
type textarea "x"
type input "24 - 25 WC - Endt. Eff. [DATE] - Add State of M"
type textarea "x"
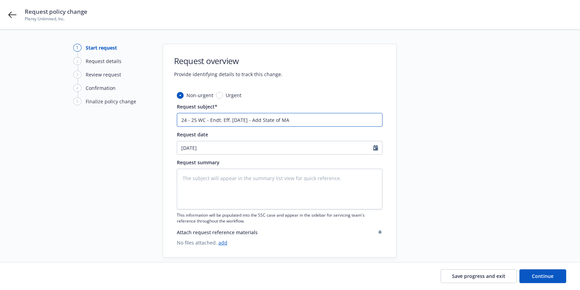
drag, startPoint x: 306, startPoint y: 123, endPoint x: 149, endPoint y: 130, distance: 156.8
click at [149, 130] on div "1 Start request 2 Request details 3 Review request 4 Confirmation 5 Finalize po…" at bounding box center [290, 151] width 564 height 214
type input "24 - 25 WC - Endt. Eff. [DATE] - Add State of MA"
click at [207, 183] on textarea at bounding box center [280, 189] width 206 height 41
paste textarea "24 - 25 WC - Endt. Eff. [DATE] - Add State of MA"
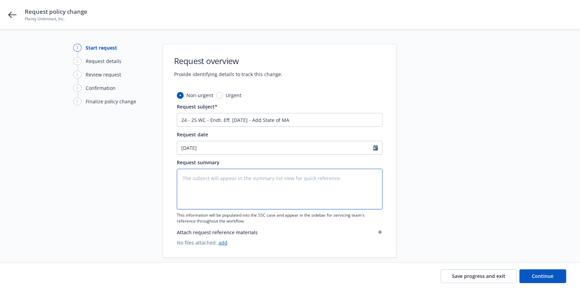
type textarea "x"
type textarea "24 - 25 WC - Endt. Eff. [DATE] - Add State of MA"
type textarea "x"
type textarea "24 - 25 WC - Endt. Eff. [DATE] - Add State of MA"
type textarea "x"
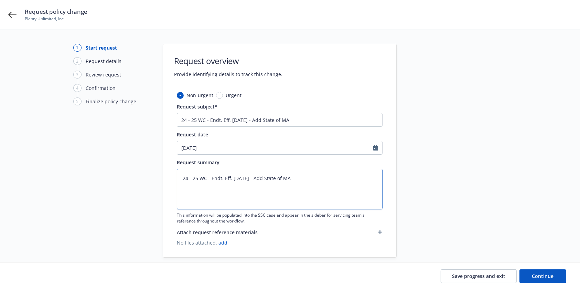
type textarea "24 - 25 WC - Endt. Eff. [DATE] - Add State of MA -"
type textarea "x"
type textarea "24 - 25 WC - Endt. Eff. [DATE] - Add State of MA --"
type textarea "x"
type textarea "24 - 25 WC - Endt. Eff. [DATE] - Add State of MA -- AP"
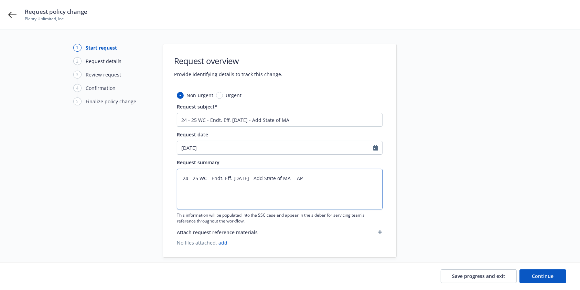
type textarea "x"
type textarea "24 - 25 WC - Endt. Eff. [DATE] - Add State of MA -- AP"
type textarea "x"
type textarea "24 - 25 WC - Endt. Eff. [DATE] - Add State of MA -- AP $"
type textarea "x"
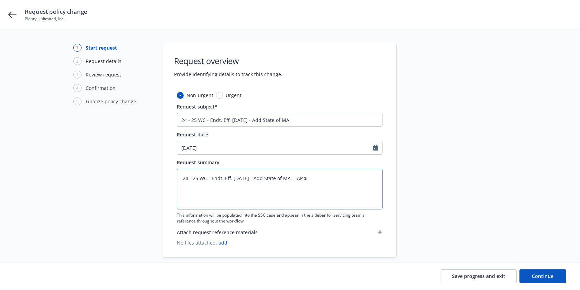
type textarea "24 - 25 WC - Endt. Eff. [DATE] - Add State of MA -- AP $"
type textarea "x"
type textarea "24 - 25 WC - Endt. Eff. [DATE] - Add State of MA -- AP $2"
type textarea "x"
type textarea "24 - 25 WC - Endt. Eff. [DATE] - Add State of MA -- AP $20"
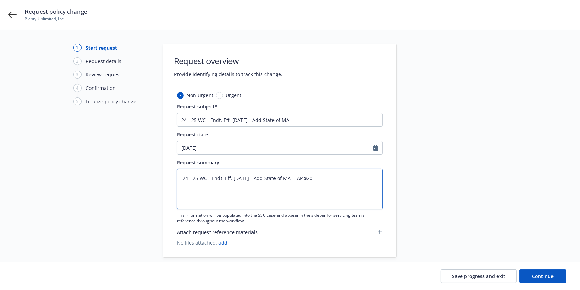
type textarea "x"
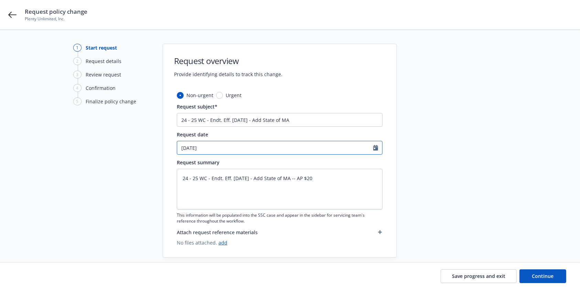
click at [212, 151] on input "[DATE]" at bounding box center [275, 147] width 196 height 13
select select "9"
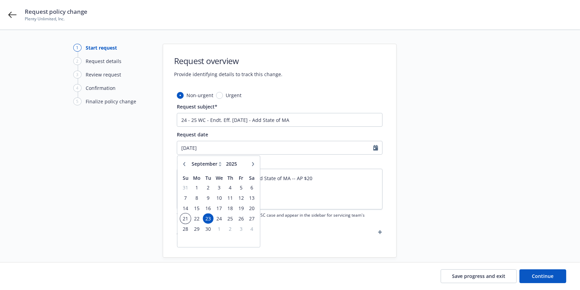
click at [183, 219] on span "21" at bounding box center [185, 218] width 9 height 9
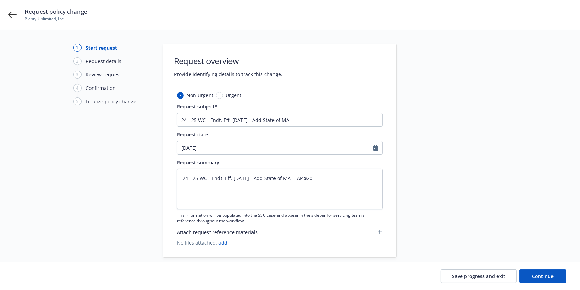
type textarea "x"
type input "[DATE]"
click at [545, 278] on span "Continue" at bounding box center [543, 276] width 22 height 7
type textarea "x"
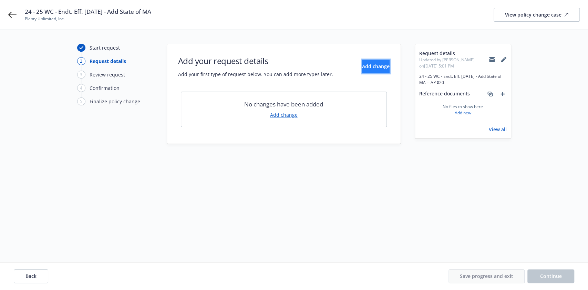
click at [362, 68] on span "Add change" at bounding box center [376, 66] width 28 height 7
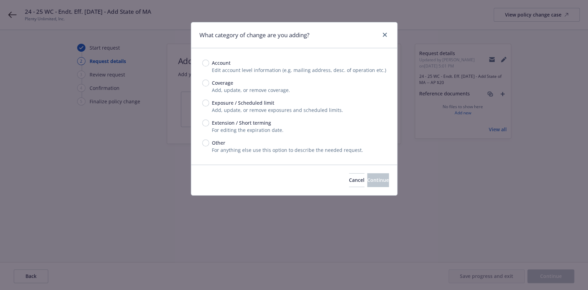
click at [223, 102] on span "Exposure / Scheduled limit" at bounding box center [243, 102] width 62 height 7
click at [209, 102] on input "Exposure / Scheduled limit" at bounding box center [205, 102] width 7 height 7
radio input "true"
click at [367, 178] on span "Continue" at bounding box center [378, 180] width 22 height 7
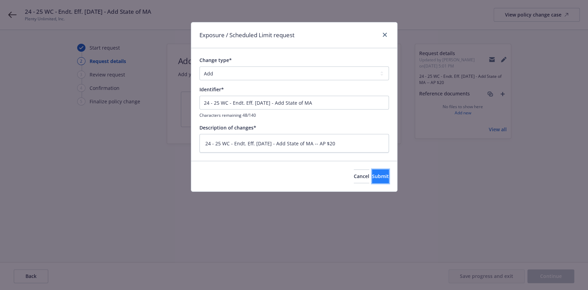
click at [372, 178] on span "Submit" at bounding box center [380, 176] width 17 height 7
type textarea "x"
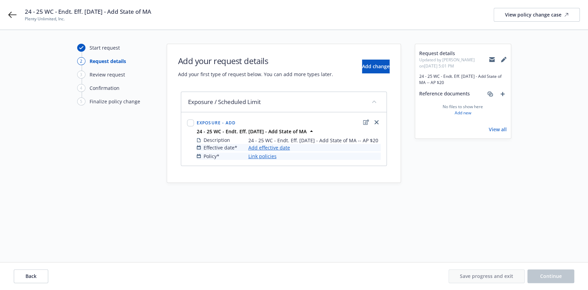
click at [278, 149] on link "Add effective date" at bounding box center [269, 147] width 42 height 7
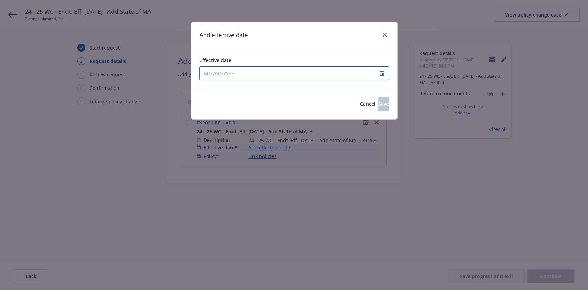
click at [250, 71] on input "Effective date" at bounding box center [290, 73] width 180 height 13
select select "9"
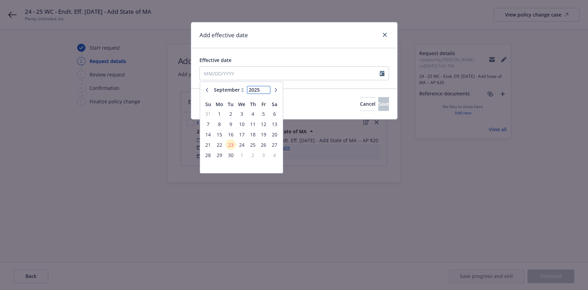
type input "2024"
click at [263, 91] on input "2024" at bounding box center [258, 89] width 22 height 7
click at [207, 89] on icon "button" at bounding box center [206, 90] width 4 height 4
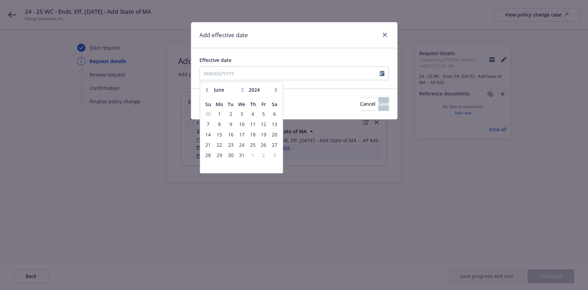
click at [207, 89] on icon "button" at bounding box center [206, 90] width 4 height 4
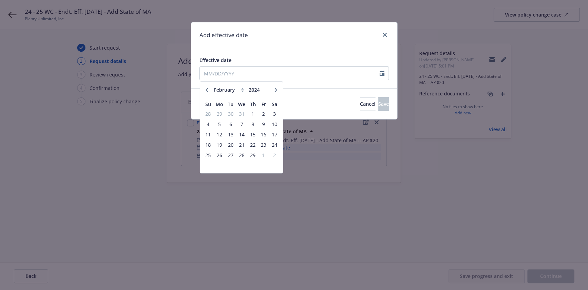
select select "1"
click at [219, 112] on span "1" at bounding box center [219, 113] width 10 height 9
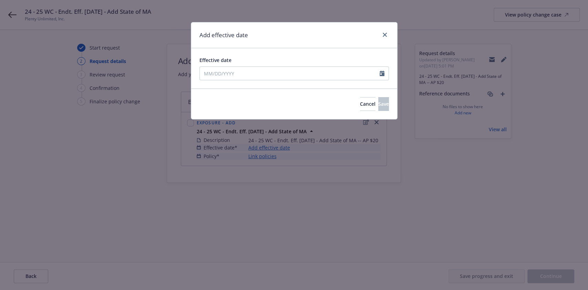
type input "[DATE]"
click at [378, 99] on button "Save" at bounding box center [383, 104] width 11 height 14
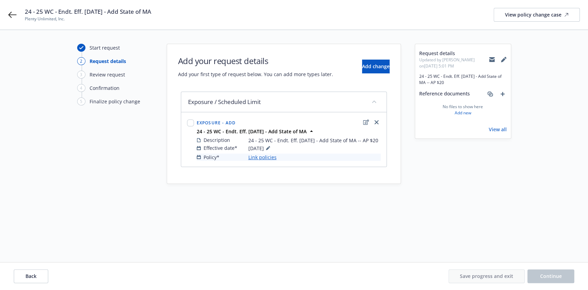
click at [262, 156] on link "Link policies" at bounding box center [262, 157] width 28 height 7
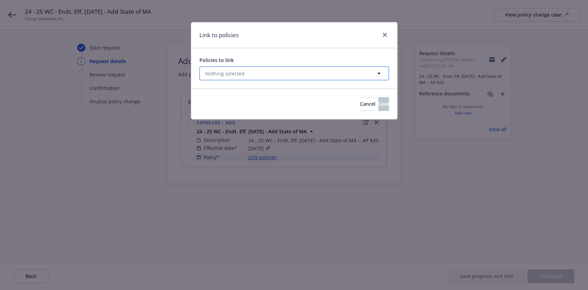
click at [260, 73] on button "Nothing selected" at bounding box center [293, 73] width 189 height 14
select select "ACTIVE"
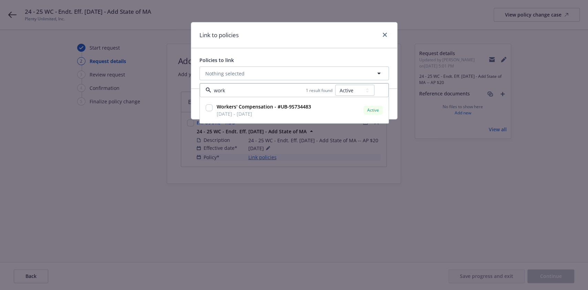
type input "work"
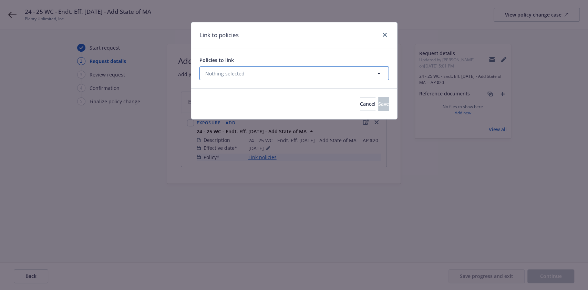
click at [368, 75] on button "Nothing selected" at bounding box center [293, 73] width 189 height 14
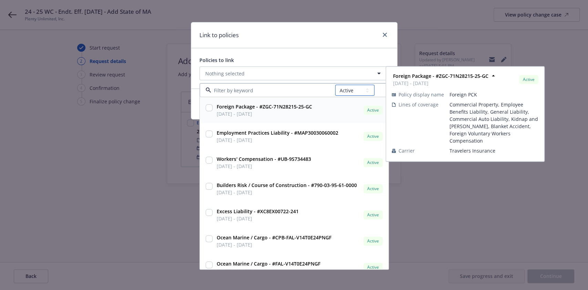
click at [357, 89] on select "All Active Upcoming Expired Cancelled" at bounding box center [354, 90] width 39 height 11
select select "EXPIRED"
click at [335, 85] on select "All Active Upcoming Expired Cancelled" at bounding box center [354, 90] width 39 height 11
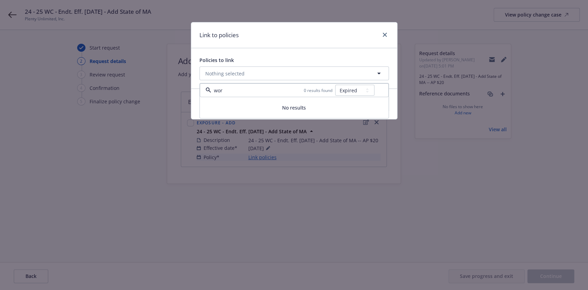
type input "work"
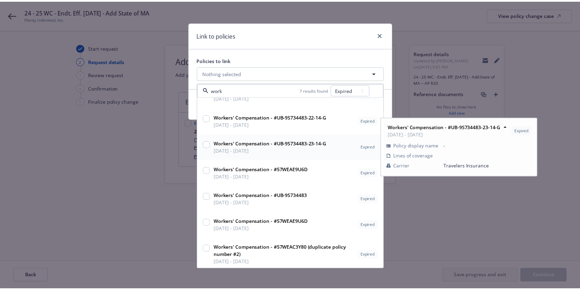
scroll to position [18, 0]
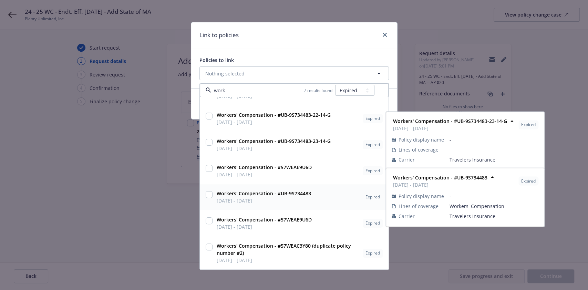
click at [242, 199] on span "[DATE] - [DATE]" at bounding box center [263, 200] width 94 height 7
checkbox input "true"
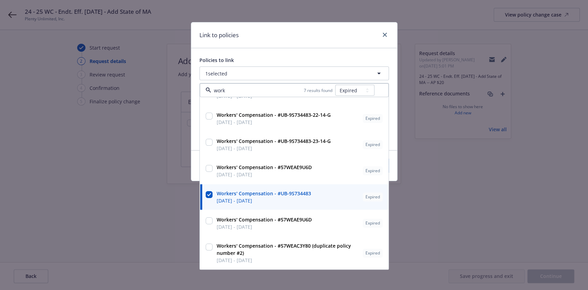
type input "work"
click at [286, 54] on div "Policies to link 1 selected work 7 results found All Active Upcoming Expired Ca…" at bounding box center [294, 99] width 206 height 102
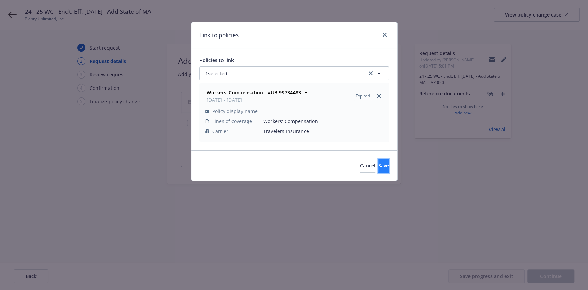
click at [378, 168] on span "Save" at bounding box center [383, 165] width 11 height 7
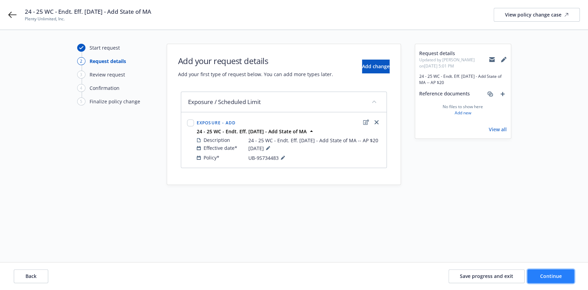
click at [551, 280] on button "Continue" at bounding box center [550, 276] width 47 height 14
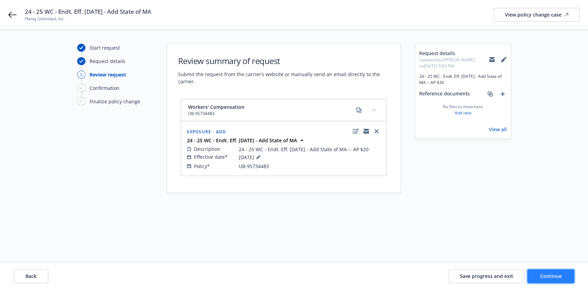
click at [553, 277] on span "Continue" at bounding box center [551, 276] width 22 height 7
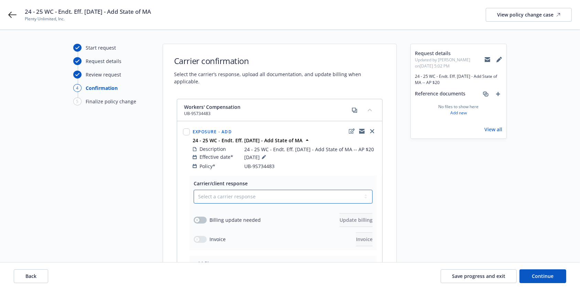
click at [287, 190] on select "Select a carrier response Accepted Accepted with revision No endorsement needed…" at bounding box center [283, 197] width 179 height 14
select select "ACCEPTED"
click at [194, 190] on select "Select a carrier response Accepted Accepted with revision No endorsement needed…" at bounding box center [283, 197] width 179 height 14
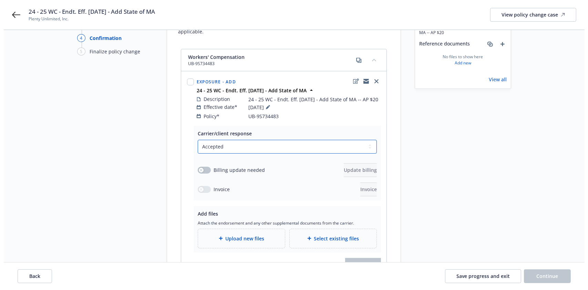
scroll to position [50, 0]
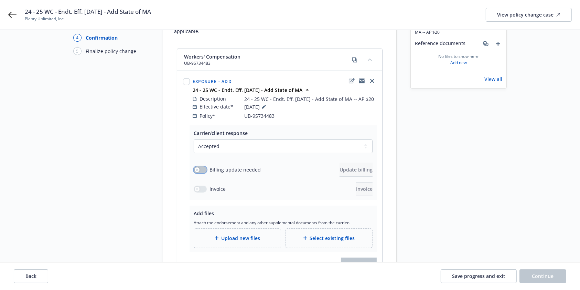
click at [198, 166] on button "button" at bounding box center [200, 169] width 13 height 7
click at [374, 169] on div "Carrier/client response Select a carrier response Accepted Accepted with revisi…" at bounding box center [283, 162] width 187 height 75
click at [358, 167] on button "Update billing" at bounding box center [356, 170] width 33 height 14
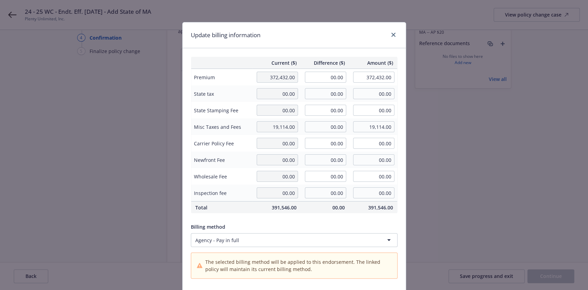
click at [358, 167] on td "00.00" at bounding box center [373, 159] width 48 height 17
click at [326, 82] on input "00.00" at bounding box center [325, 77] width 41 height 11
type input "20.00"
type input "372,452.00"
type input "2"
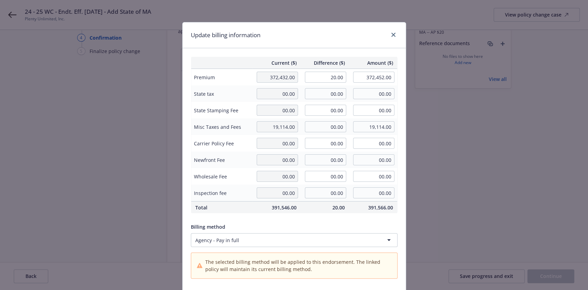
click at [307, 42] on div "Update billing information" at bounding box center [293, 35] width 223 height 26
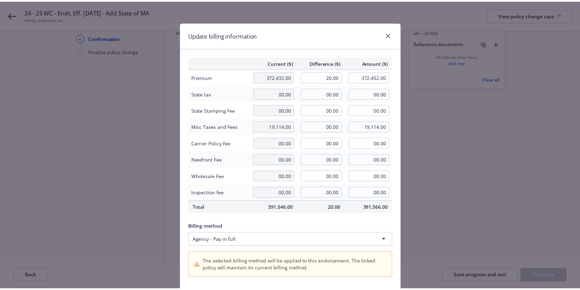
scroll to position [83, 0]
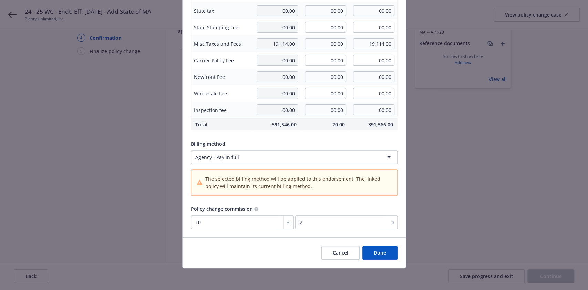
click at [376, 254] on button "Done" at bounding box center [379, 253] width 35 height 14
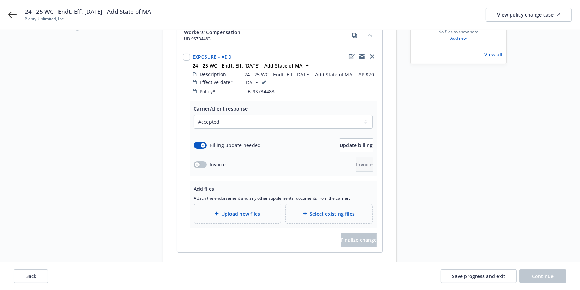
scroll to position [80, 0]
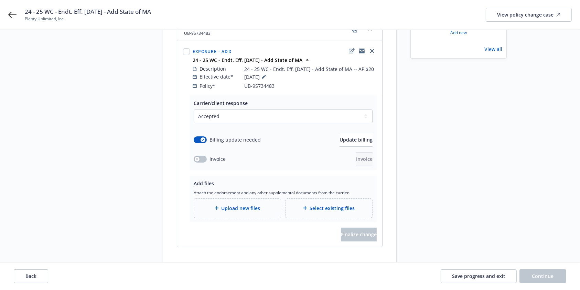
click at [243, 204] on div "Upload new files" at bounding box center [237, 208] width 87 height 19
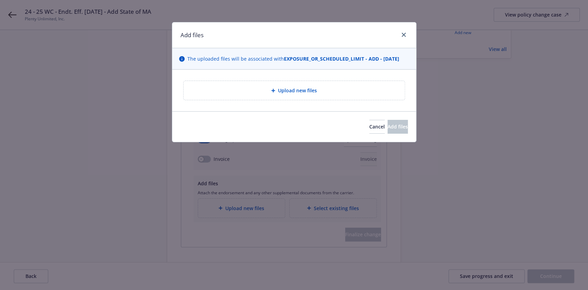
click at [271, 95] on div "Upload new files" at bounding box center [293, 90] width 221 height 19
click at [404, 32] on link "close" at bounding box center [403, 35] width 8 height 8
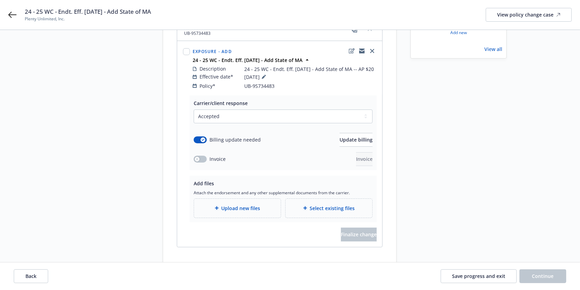
click at [323, 204] on span "Select existing files" at bounding box center [332, 207] width 45 height 7
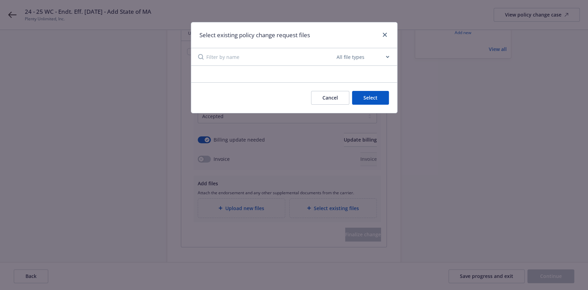
click at [293, 63] on input at bounding box center [270, 56] width 129 height 17
click at [345, 61] on select "All file types Agreements Allocations Annual Service Cycle - Financial snapshot…" at bounding box center [362, 57] width 55 height 14
click at [273, 88] on div "Cancel Select" at bounding box center [294, 97] width 206 height 31
click at [290, 76] on div at bounding box center [294, 74] width 206 height 17
click at [383, 36] on icon "close" at bounding box center [384, 35] width 4 height 4
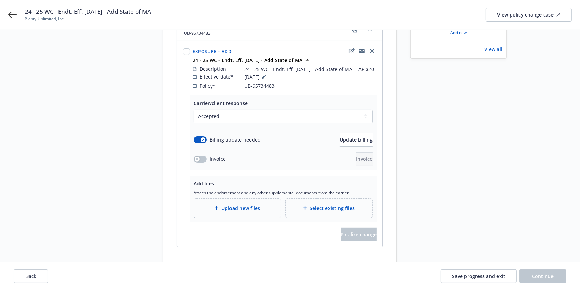
click at [247, 206] on div "Upload new files" at bounding box center [237, 208] width 87 height 19
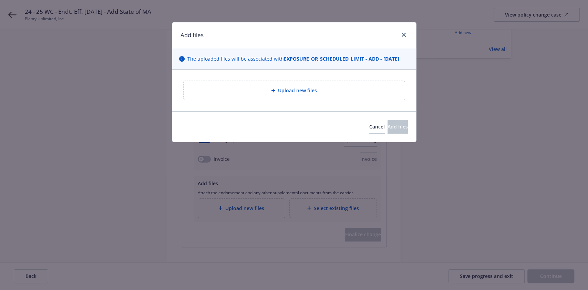
click at [288, 87] on span "Upload new files" at bounding box center [297, 90] width 39 height 7
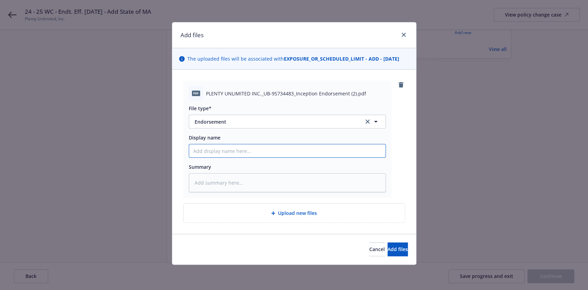
click at [231, 152] on input "Display name" at bounding box center [287, 150] width 196 height 13
type textarea "x"
type input "2"
type textarea "x"
type input "24"
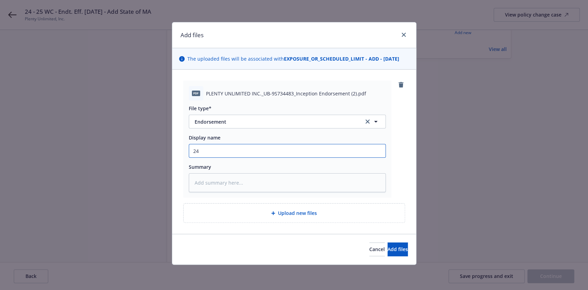
type textarea "x"
type input "24"
type textarea "x"
type input "24 -"
type textarea "x"
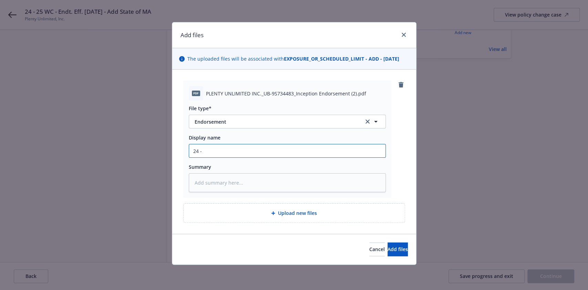
type input "24 -"
type textarea "x"
type input "24 - 2"
type textarea "x"
type input "24 - 25"
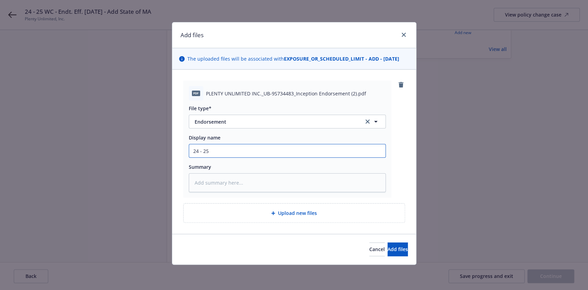
type textarea "x"
type input "24 - 25"
type textarea "x"
type input "24 - 25 P"
type textarea "x"
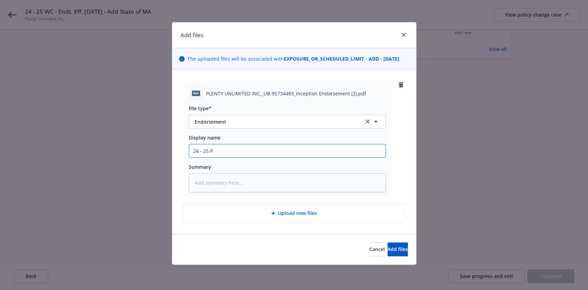
type input "24 - 25 Pl"
type textarea "x"
type input "24 - 25 Ple"
type textarea "x"
type input "24 - 25 Plen"
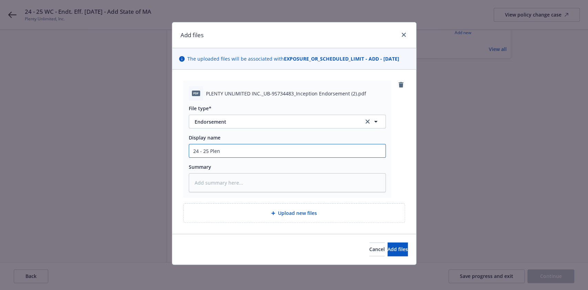
type textarea "x"
type input "24 - 25 Plent"
type textarea "x"
type input "24 - 25 Plenty"
type textarea "x"
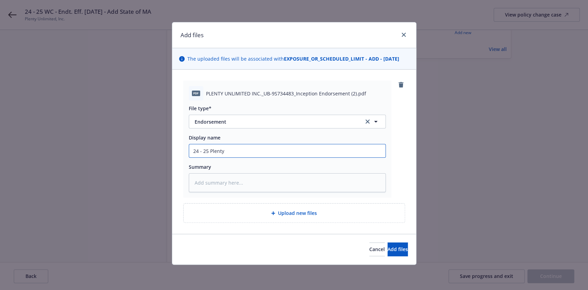
type input "24 - 25 Plenty U"
type textarea "x"
type input "24 - 25 Plenty Un"
type textarea "x"
type input "24 - 25 Plenty Unl"
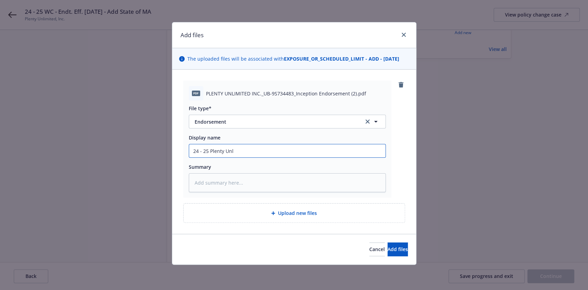
type textarea "x"
type input "24 - 25 Plenty Unli"
type textarea "x"
type input "24 - 25 Plenty Unlim"
type textarea "x"
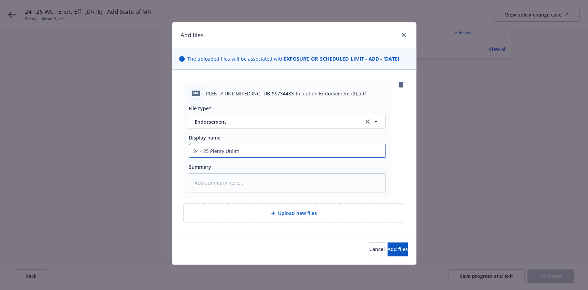
type input "24 - 25 Plenty Unlimi"
type textarea "x"
type input "24 - 25 Plenty Unlimit"
type textarea "x"
type input "24 - 25 Plenty Unlimite"
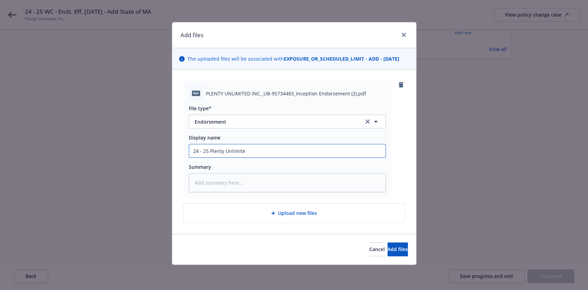
type textarea "x"
type input "24 - 25 Plenty Unlimited"
type textarea "x"
type input "24 - 25 Plenty Unlimited,"
type textarea "x"
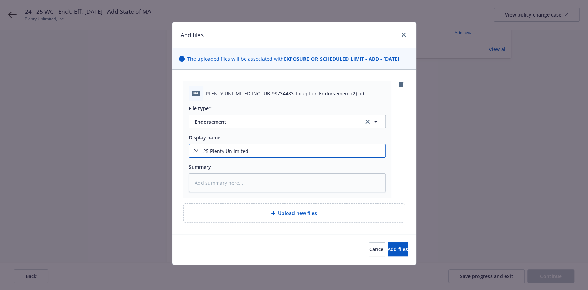
type input "24 - 25 Plenty Unlimited,"
type textarea "x"
type input "24 - 25 Plenty Unlimited, I"
type textarea "x"
type input "24 - 25 Plenty Unlimited, In"
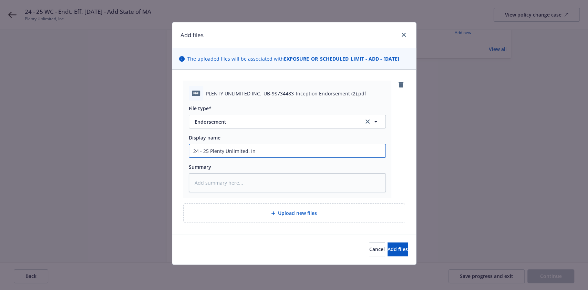
type textarea "x"
type input "24 - 25 Plenty Unlimited, Inc"
type textarea "x"
type input "24 - 25 Plenty Unlimited, Inc."
type textarea "x"
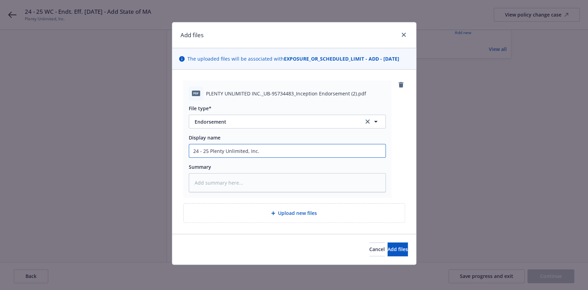
type input "24 - 25 Plenty Unlimited, Inc."
type textarea "x"
type input "24 - 25 Plenty Unlimited, Inc. W"
type textarea "x"
type input "24 - 25 Plenty Unlimited, Inc. WC"
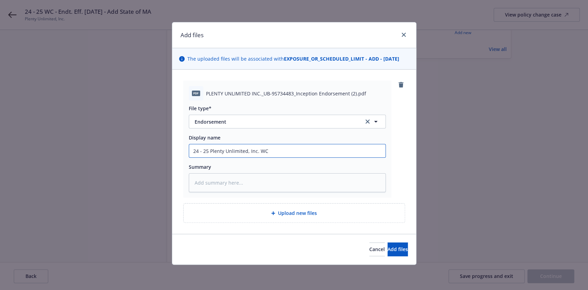
type textarea "x"
type input "24 - 25 Plenty Unlimited, Inc. WC"
type textarea "x"
type input "24 - 25 Plenty Unlimited, Inc. WC -"
type textarea "x"
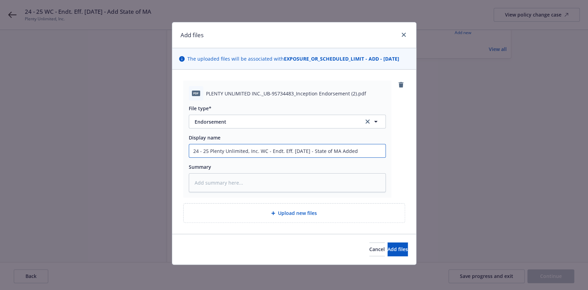
drag, startPoint x: 364, startPoint y: 147, endPoint x: 73, endPoint y: 155, distance: 290.9
click at [73, 155] on div "Add files The uploaded files will be associated with EXPOSURE_OR_SCHEDULED_LIMI…" at bounding box center [294, 145] width 588 height 290
click at [212, 182] on textarea at bounding box center [287, 182] width 197 height 19
paste textarea "24 - 25 Plenty Unlimited, Inc. WC - Endt. Eff. [DATE] - State of MA Added"
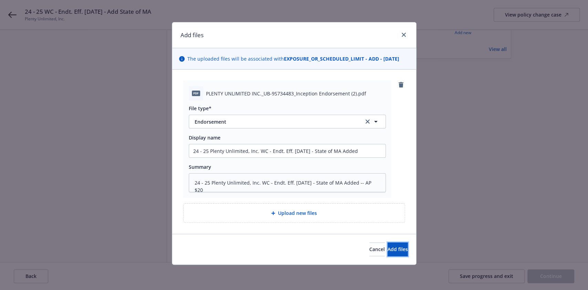
click at [387, 249] on button "Add files" at bounding box center [397, 249] width 20 height 14
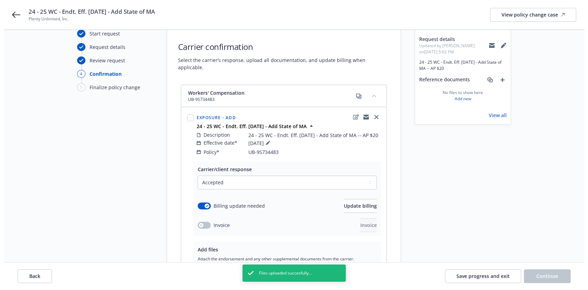
scroll to position [106, 0]
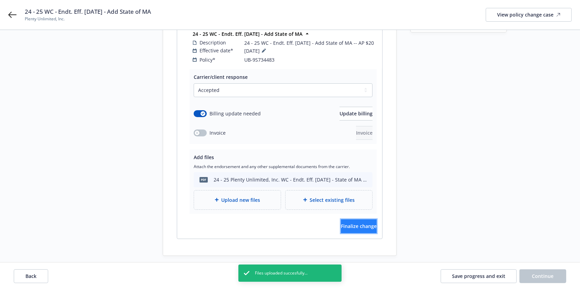
click at [348, 223] on span "Finalize change" at bounding box center [359, 226] width 36 height 7
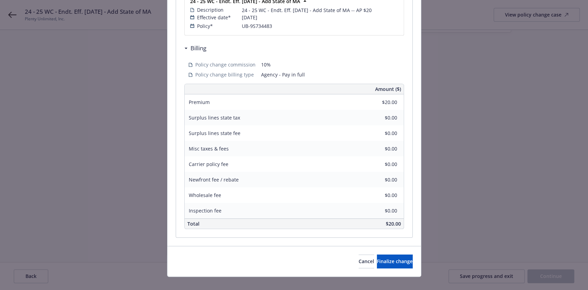
scroll to position [176, 0]
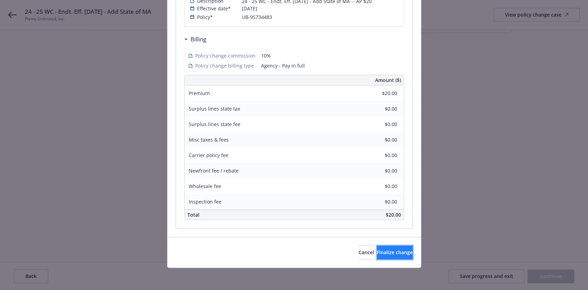
click at [377, 255] on span "Finalize change" at bounding box center [395, 252] width 36 height 7
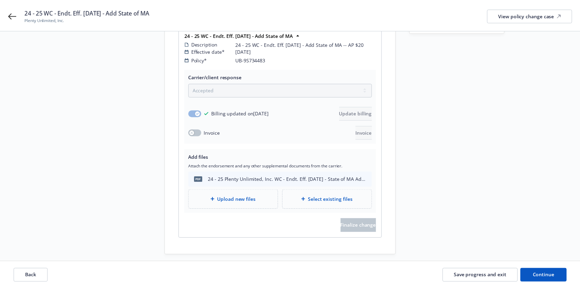
scroll to position [106, 0]
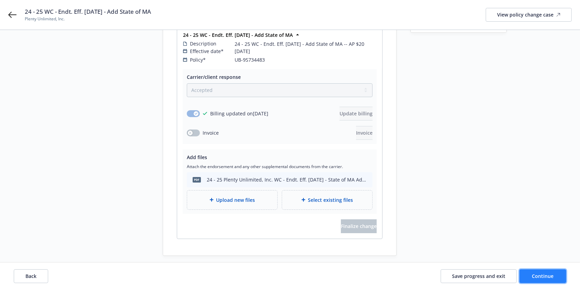
click at [545, 278] on span "Continue" at bounding box center [543, 276] width 22 height 7
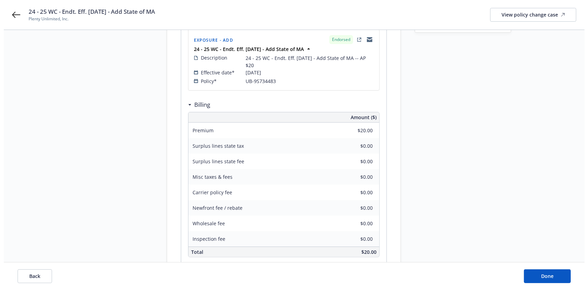
scroll to position [0, 0]
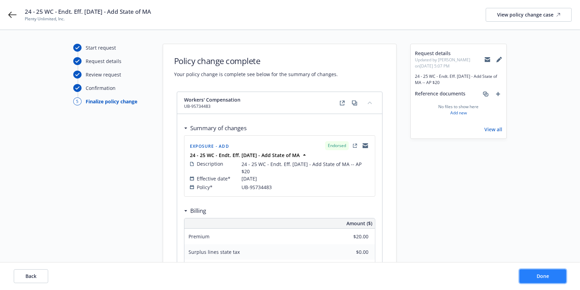
click at [543, 276] on span "Done" at bounding box center [543, 276] width 12 height 7
